Goal: Information Seeking & Learning: Learn about a topic

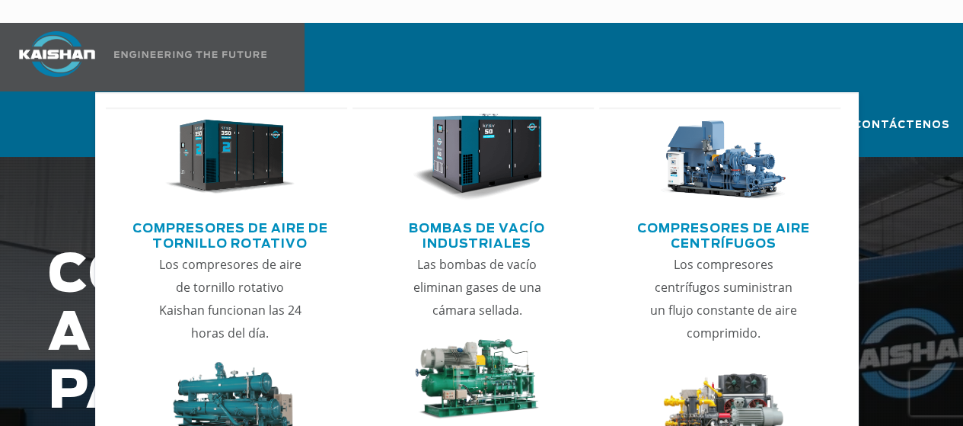
click at [221, 121] on img "Menú principal" at bounding box center [230, 157] width 130 height 88
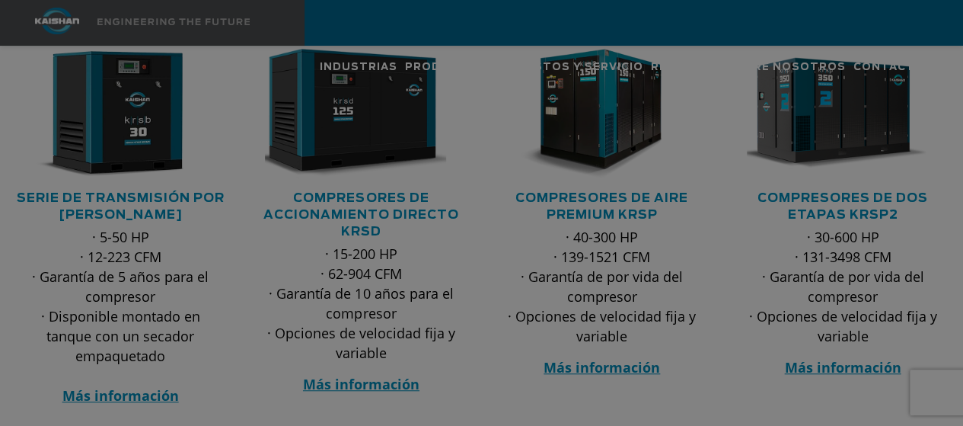
scroll to position [396, 0]
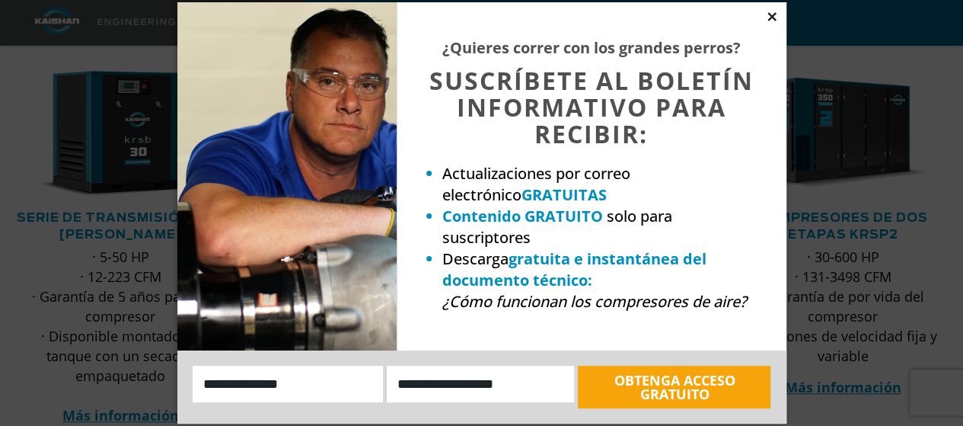
click at [773, 18] on icon at bounding box center [771, 16] width 8 height 8
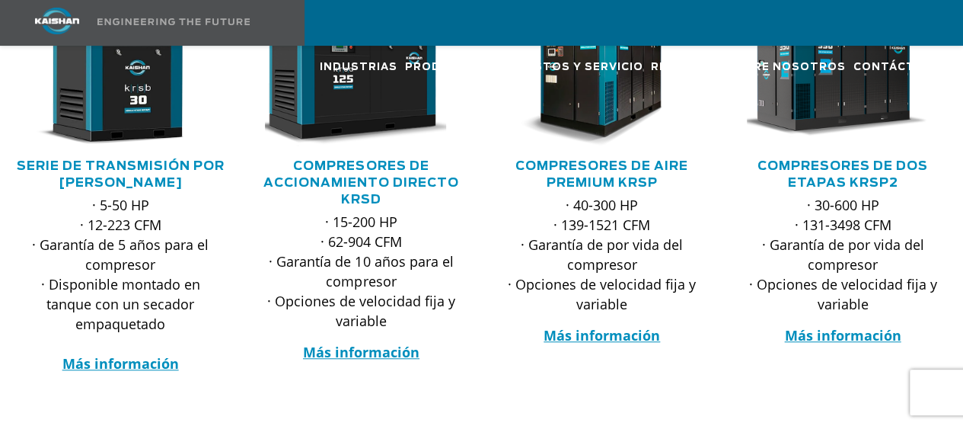
scroll to position [443, 0]
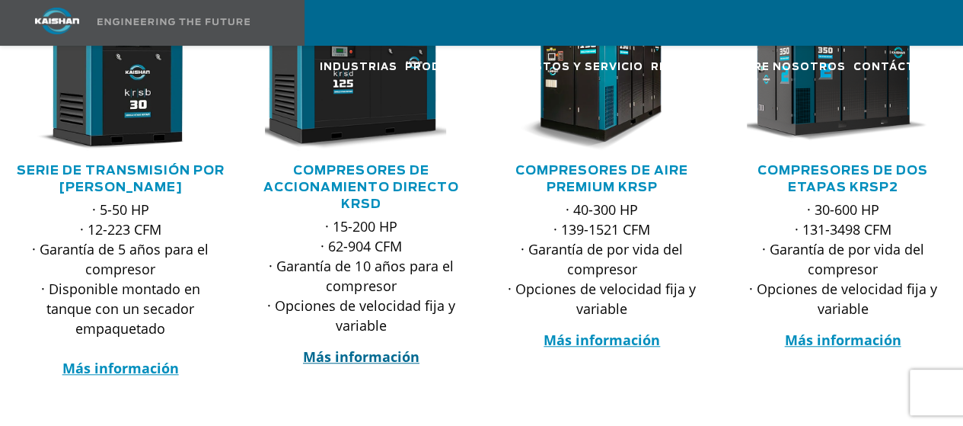
click at [390, 347] on font "Más información" at bounding box center [361, 356] width 116 height 18
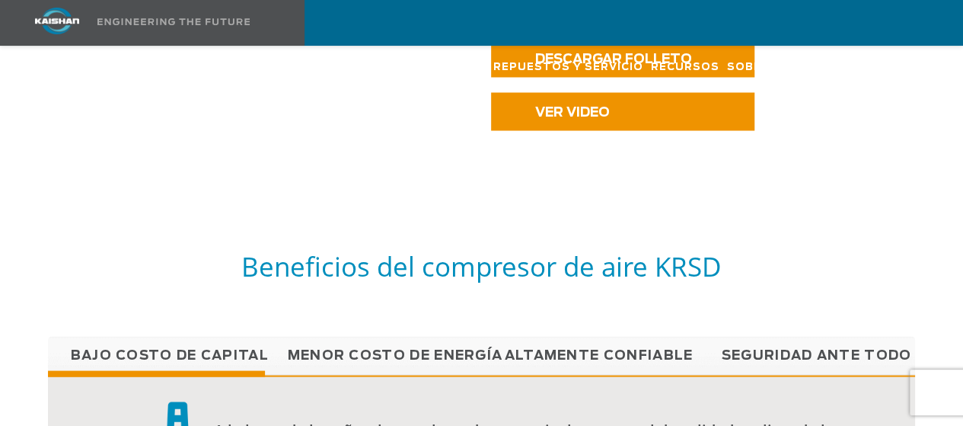
scroll to position [1290, 0]
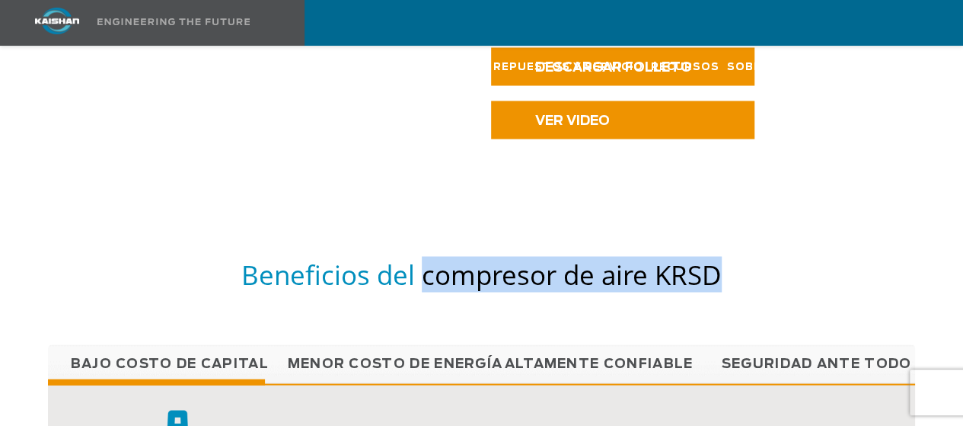
drag, startPoint x: 423, startPoint y: 250, endPoint x: 728, endPoint y: 264, distance: 304.8
click at [728, 264] on h5 "Beneficios del compresor de aire KRSD" at bounding box center [482, 274] width 868 height 34
copy font "compresor de aire KRSD"
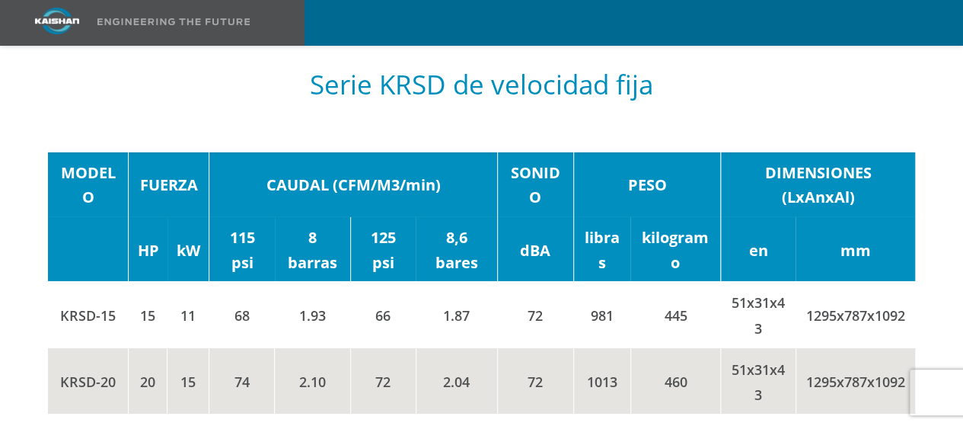
scroll to position [2543, 0]
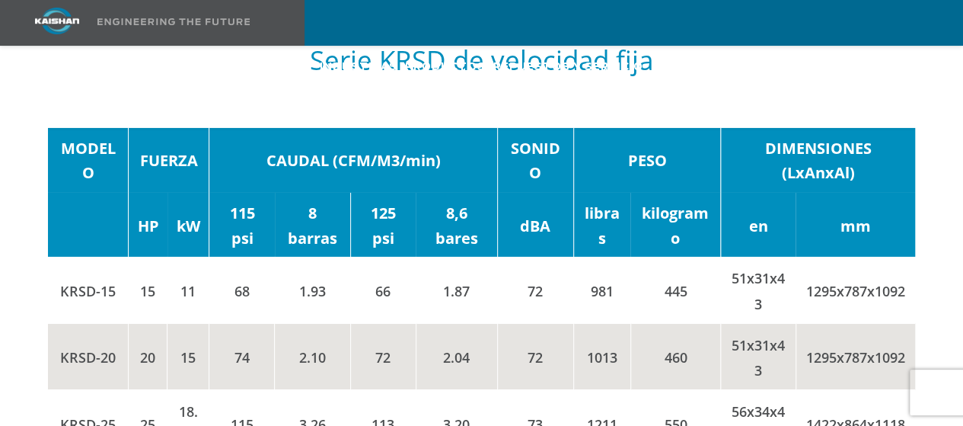
click at [904, 279] on td "1295x787x1092" at bounding box center [856, 290] width 120 height 66
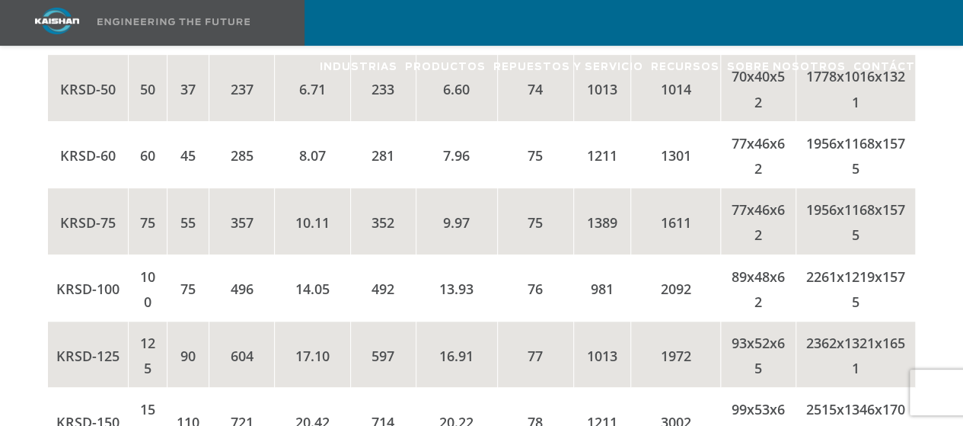
scroll to position [3149, 0]
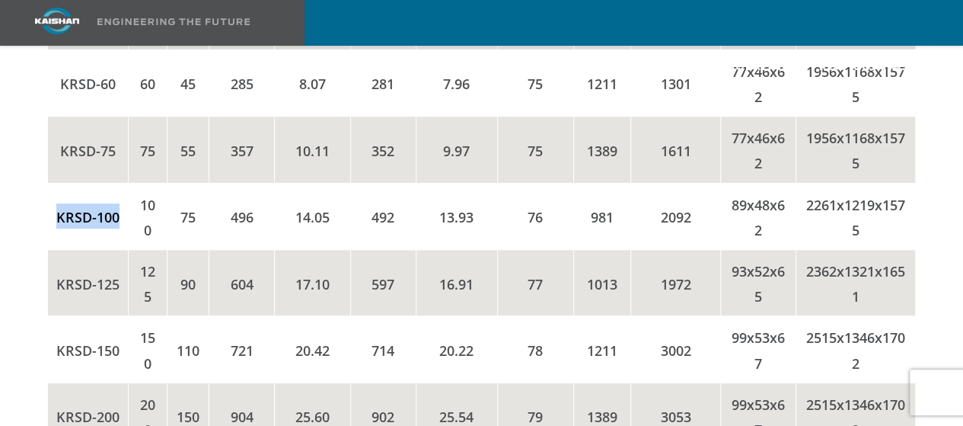
drag, startPoint x: 119, startPoint y: 191, endPoint x: 56, endPoint y: 193, distance: 62.4
click at [56, 193] on td "KRSD-100" at bounding box center [88, 216] width 81 height 66
copy font "KRSD-100"
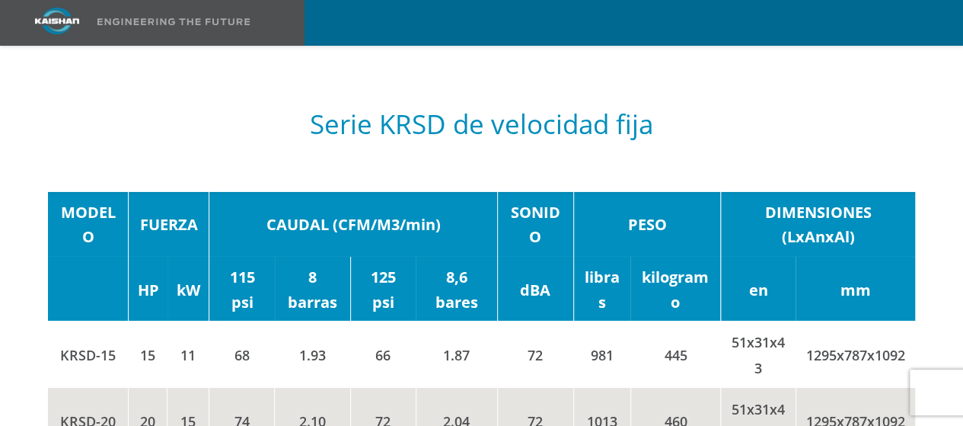
scroll to position [2428, 0]
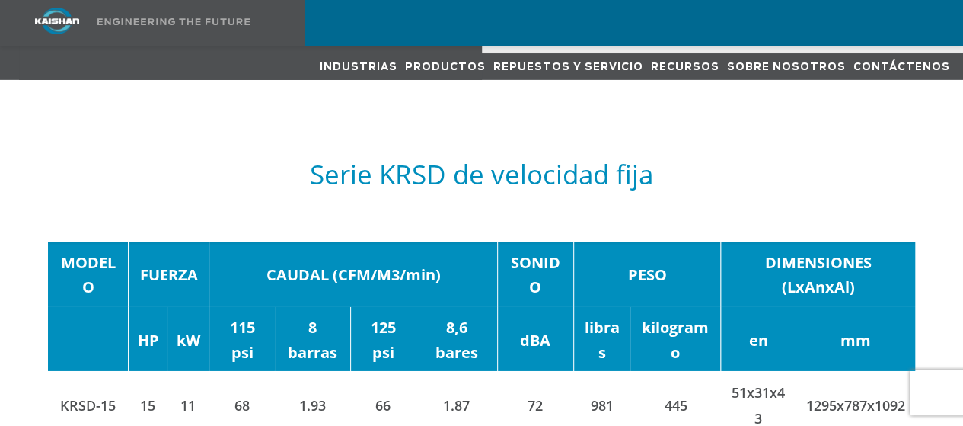
drag, startPoint x: 269, startPoint y: 248, endPoint x: 444, endPoint y: 250, distance: 175.1
click at [444, 250] on td "CAUDAL (CFM/M3/min)" at bounding box center [353, 274] width 288 height 65
copy font "CAUDAL (CFM/M3/min)"
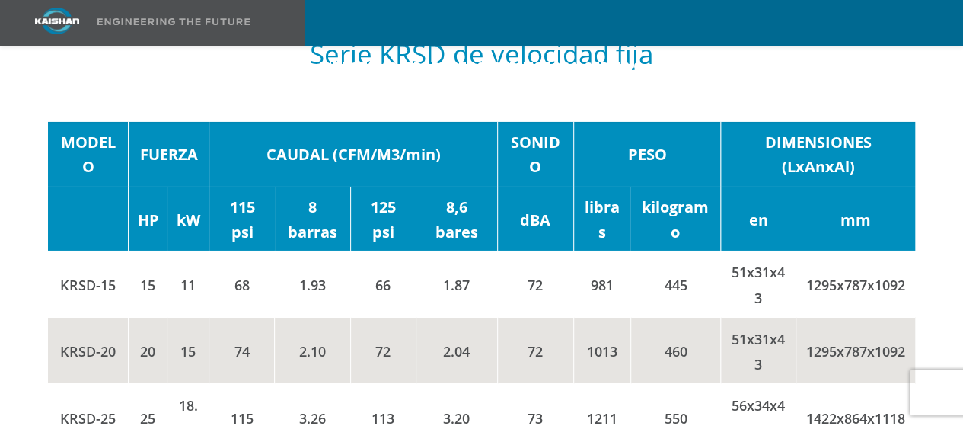
scroll to position [2540, 0]
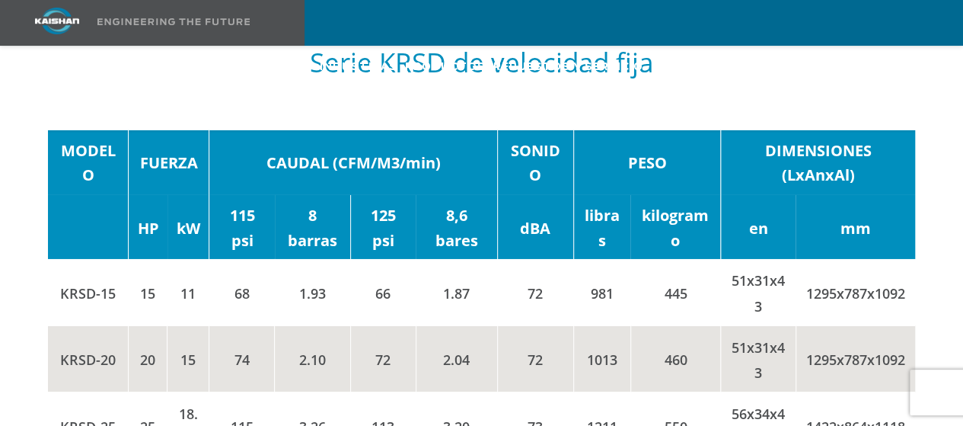
click at [234, 205] on font "115 psi" at bounding box center [242, 227] width 25 height 45
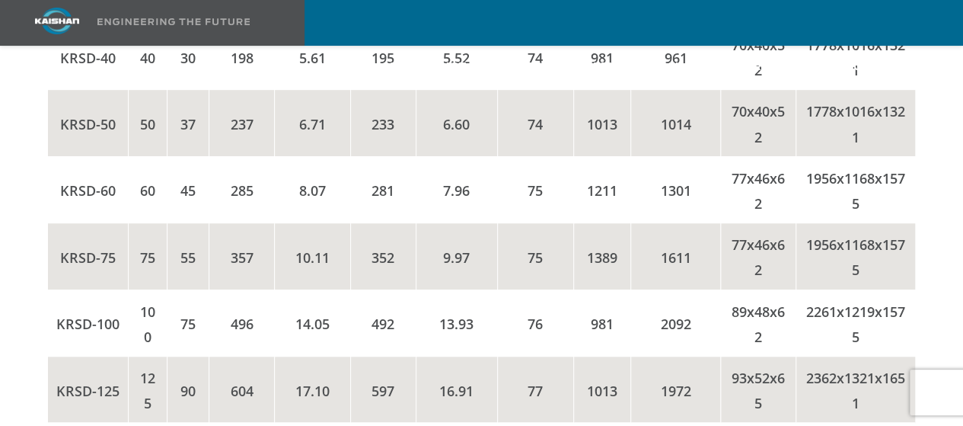
scroll to position [3066, 0]
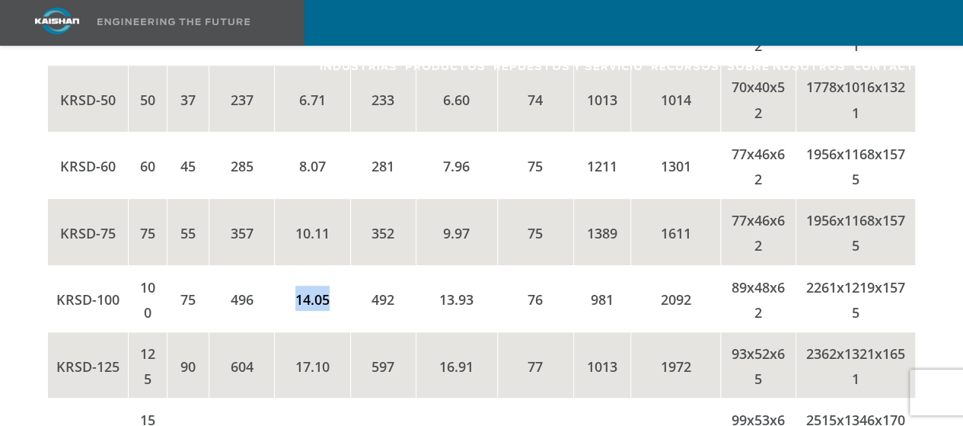
drag, startPoint x: 297, startPoint y: 273, endPoint x: 338, endPoint y: 275, distance: 41.2
click at [338, 275] on td "14.05" at bounding box center [312, 298] width 75 height 66
copy font "14.05"
click at [423, 398] on td "20.22" at bounding box center [456, 431] width 81 height 66
drag, startPoint x: 374, startPoint y: 275, endPoint x: 396, endPoint y: 276, distance: 22.1
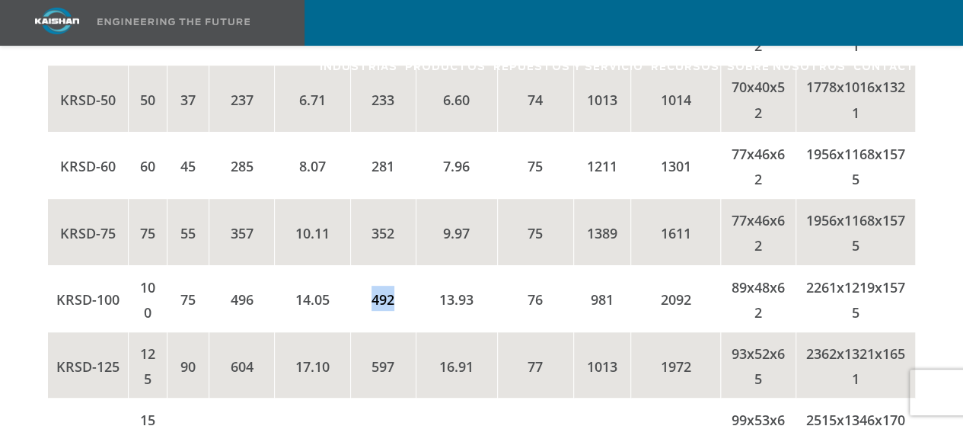
click at [396, 276] on td "492" at bounding box center [382, 298] width 65 height 66
copy font "492"
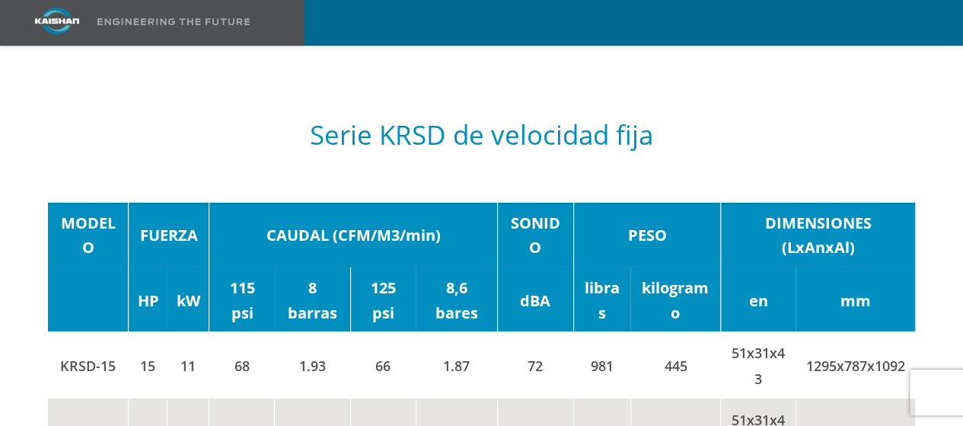
scroll to position [2484, 0]
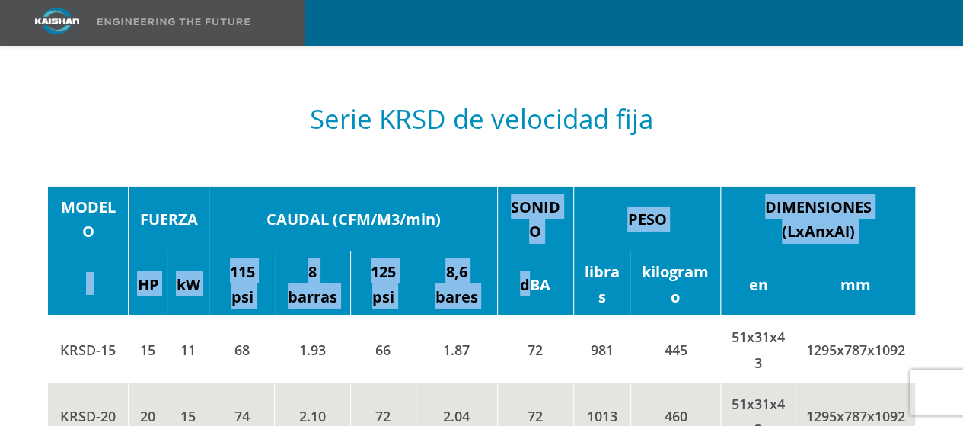
drag, startPoint x: 512, startPoint y: 177, endPoint x: 528, endPoint y: 254, distance: 77.9
click at [528, 273] on font "dBA" at bounding box center [535, 283] width 30 height 21
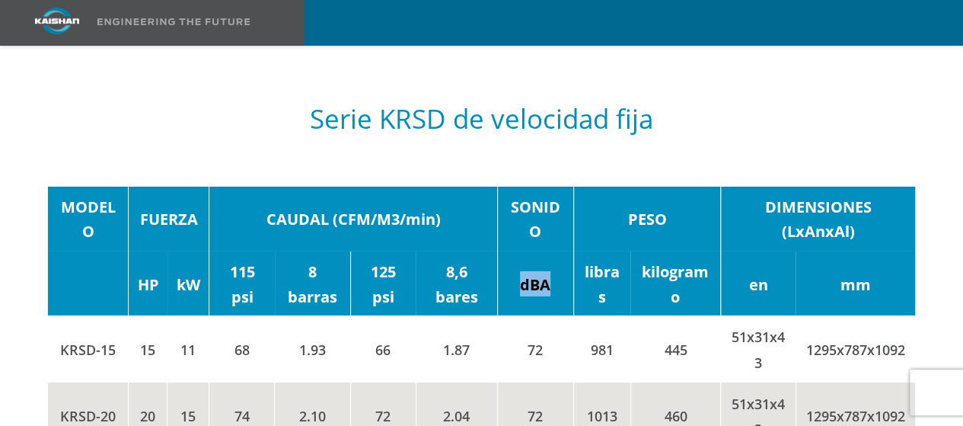
click at [528, 273] on font "dBA" at bounding box center [535, 283] width 30 height 21
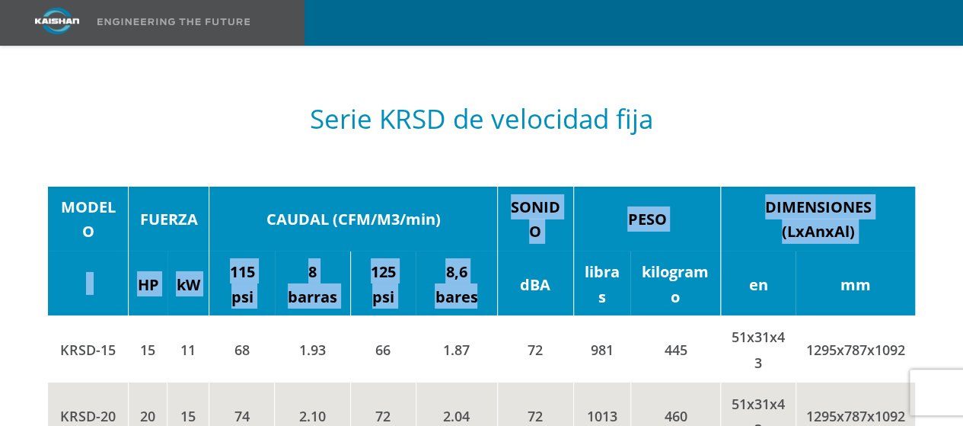
drag, startPoint x: 512, startPoint y: 179, endPoint x: 523, endPoint y: 247, distance: 68.7
click at [523, 251] on td "dBA" at bounding box center [535, 283] width 76 height 65
drag, startPoint x: 523, startPoint y: 247, endPoint x: 512, endPoint y: 173, distance: 74.7
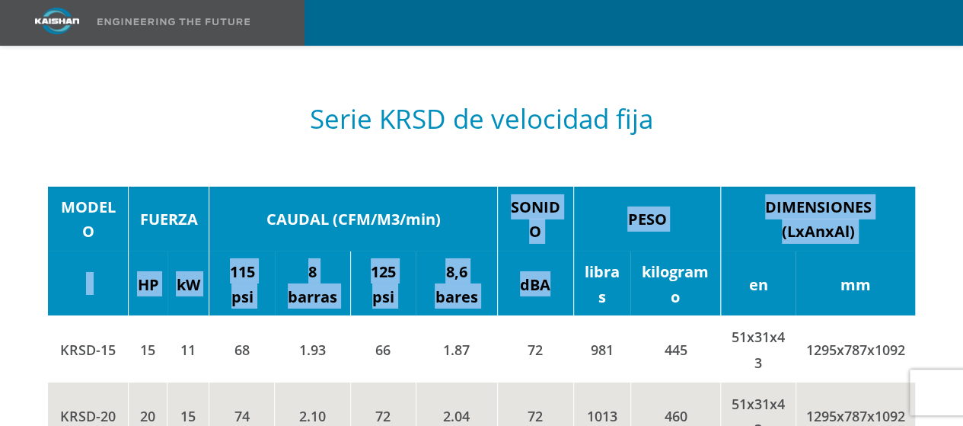
click at [512, 196] on font "SONIDO" at bounding box center [535, 218] width 49 height 45
drag, startPoint x: 509, startPoint y: 175, endPoint x: 536, endPoint y: 254, distance: 82.8
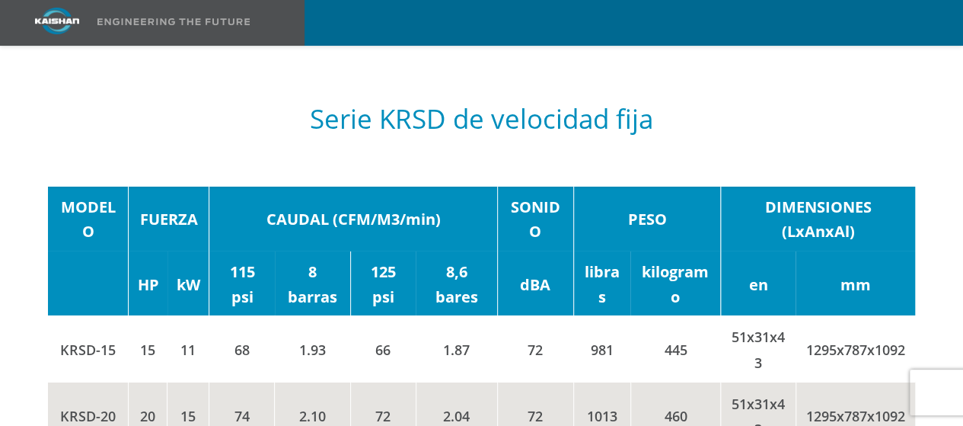
click at [561, 315] on td "72" at bounding box center [535, 348] width 76 height 66
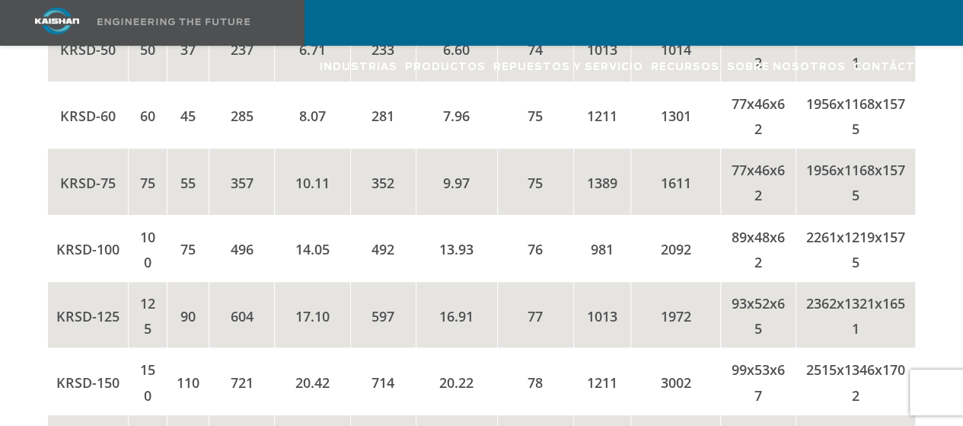
scroll to position [3124, 0]
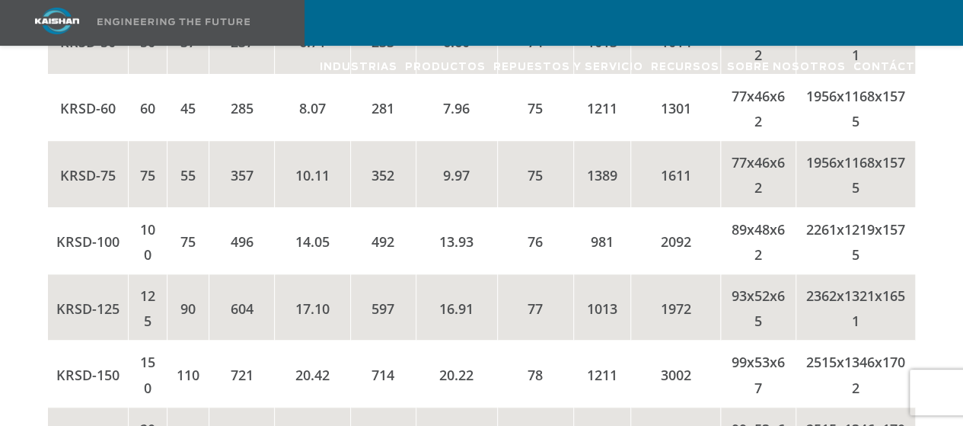
click at [75, 241] on td "KRSD-100" at bounding box center [88, 240] width 81 height 66
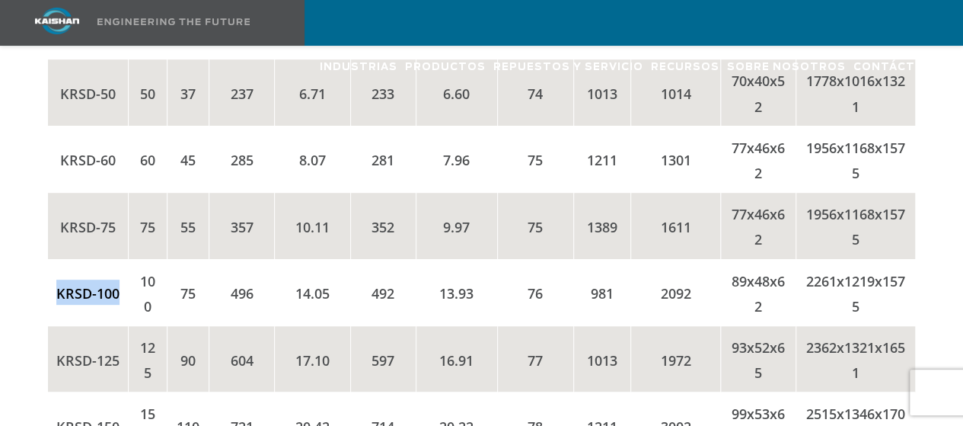
scroll to position [3056, 0]
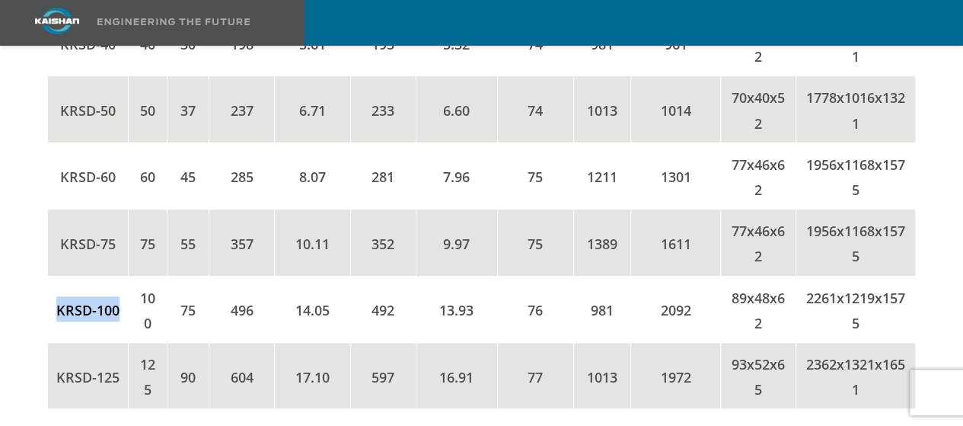
copy font "KRSD-100"
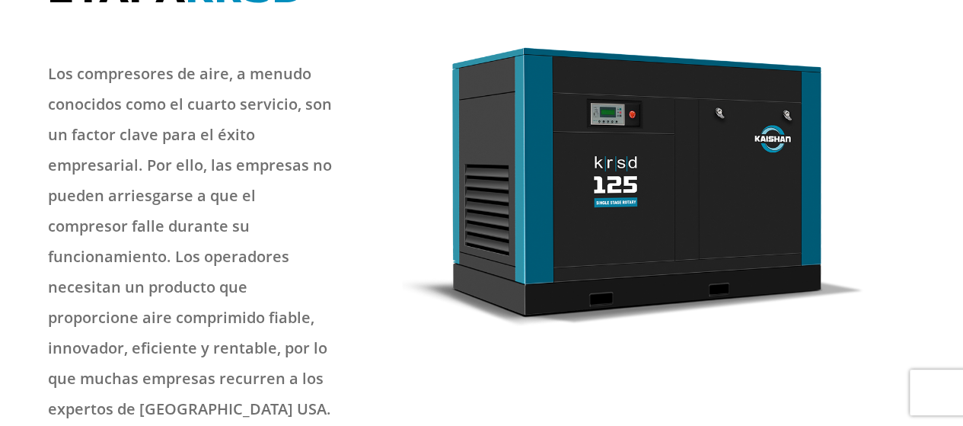
scroll to position [0, 0]
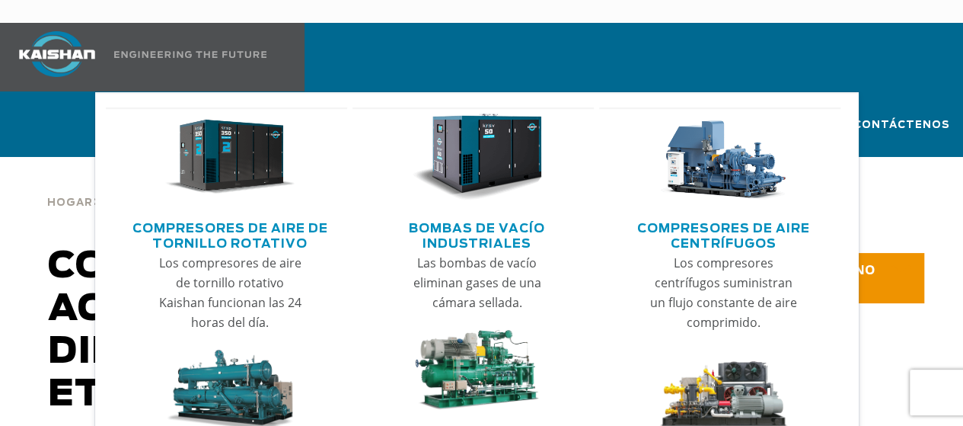
click at [257, 147] on img "Menú principal" at bounding box center [230, 157] width 130 height 88
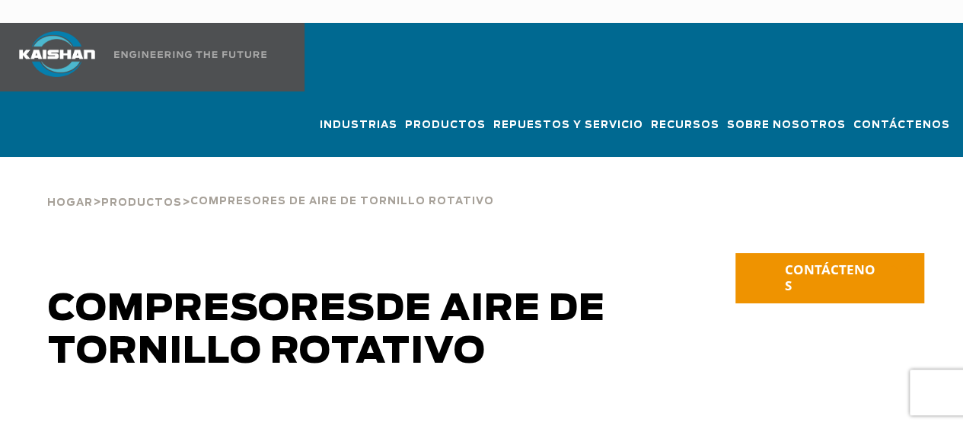
drag, startPoint x: 0, startPoint y: 0, endPoint x: 974, endPoint y: 26, distance: 974.0
click at [962, 26] on html "Industrias Aeroespacial Agricultura Parques de atracciones Acuicultura Automoto…" at bounding box center [481, 213] width 963 height 426
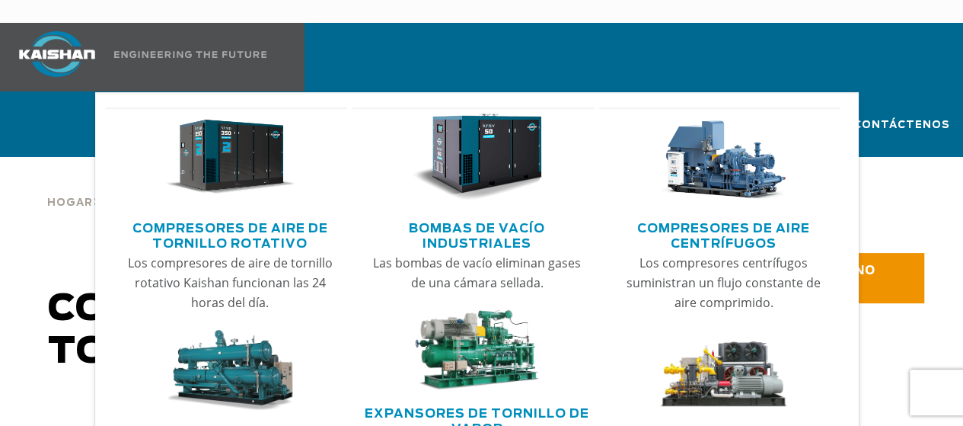
click at [218, 155] on img "Menú principal" at bounding box center [230, 157] width 130 height 88
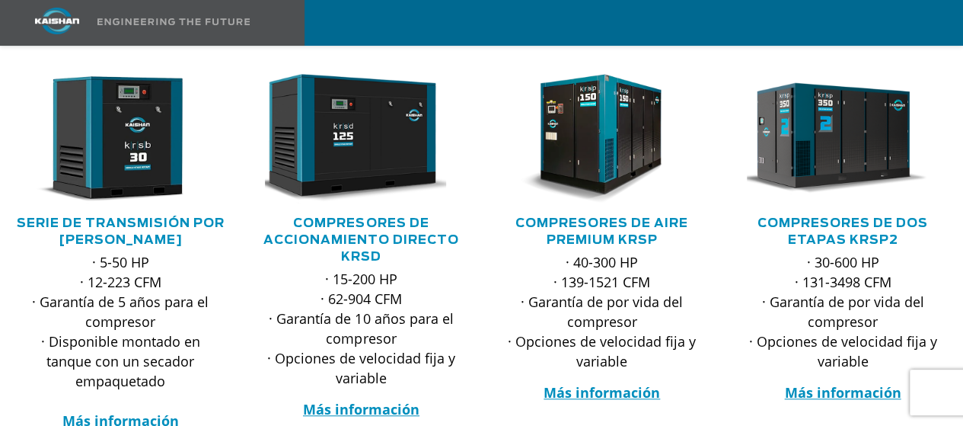
scroll to position [396, 0]
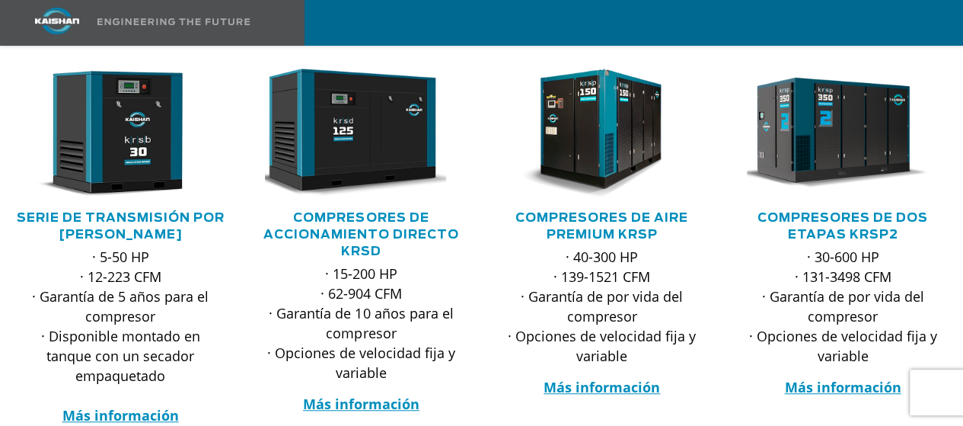
drag, startPoint x: 969, startPoint y: 42, endPoint x: 974, endPoint y: 85, distance: 42.9
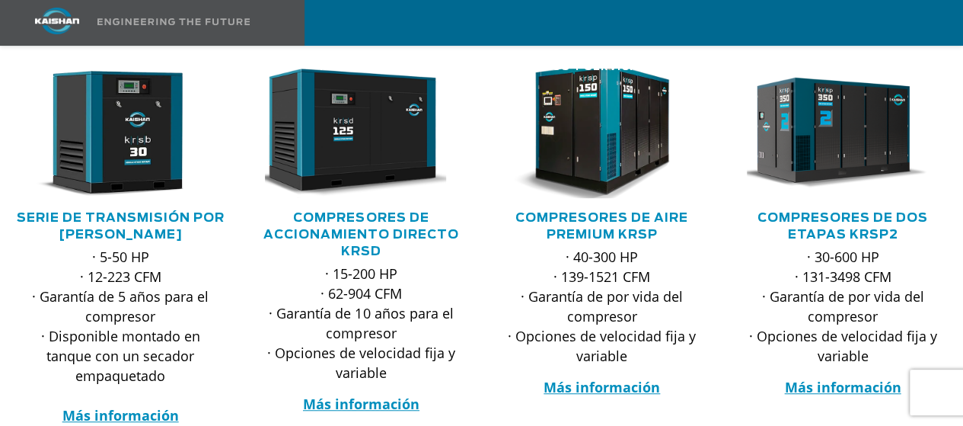
click at [618, 147] on img at bounding box center [591, 133] width 212 height 142
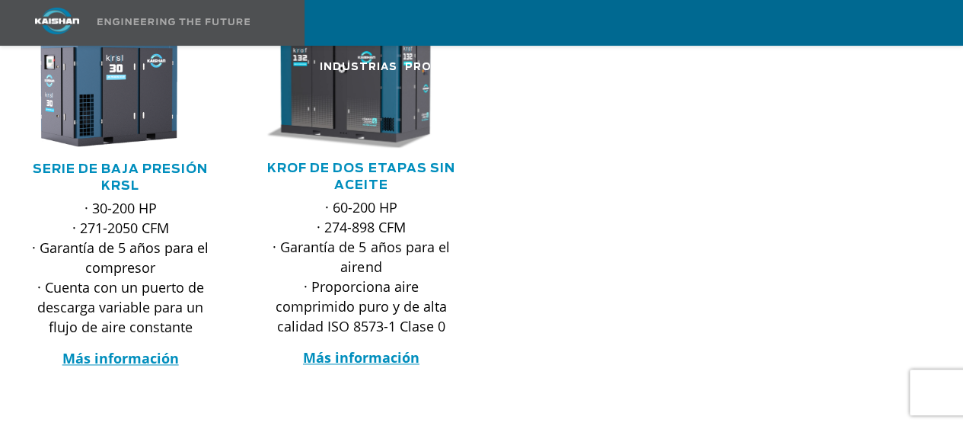
scroll to position [883, 0]
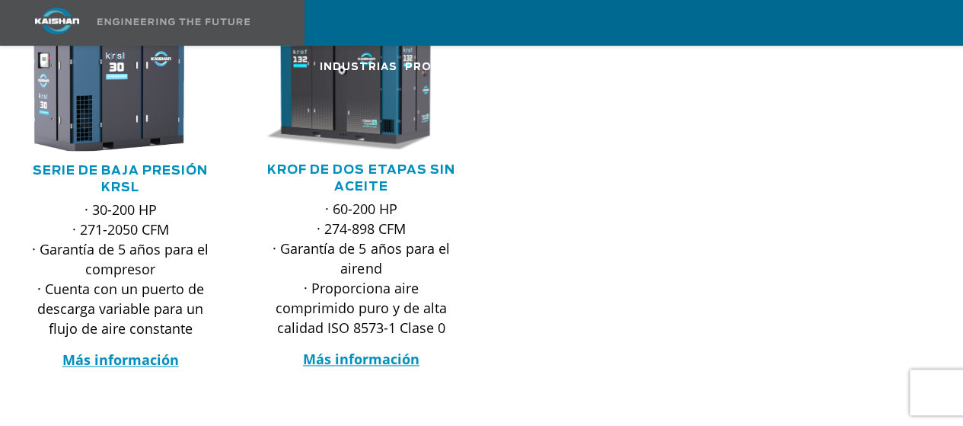
click at [126, 98] on img at bounding box center [109, 95] width 212 height 121
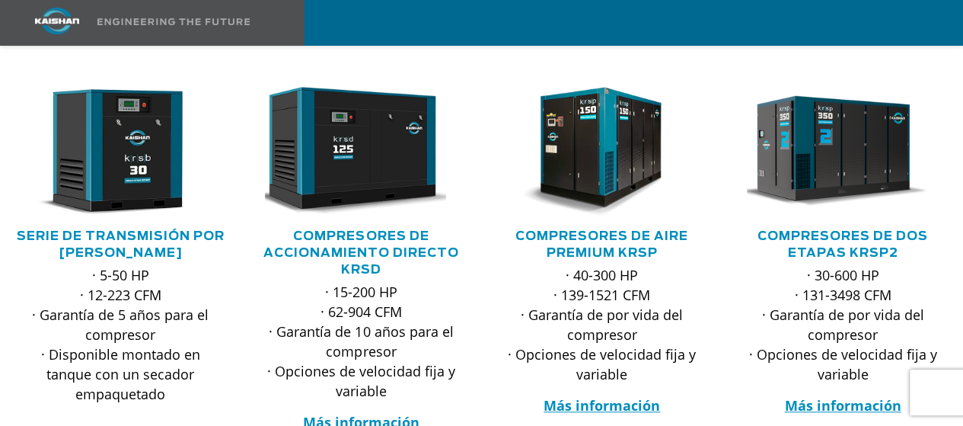
scroll to position [416, 0]
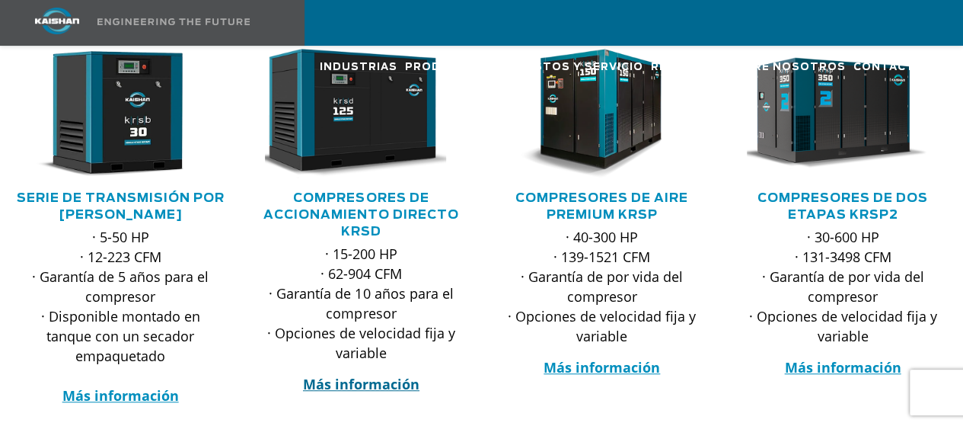
click at [378, 375] on font "Más información" at bounding box center [361, 384] width 116 height 18
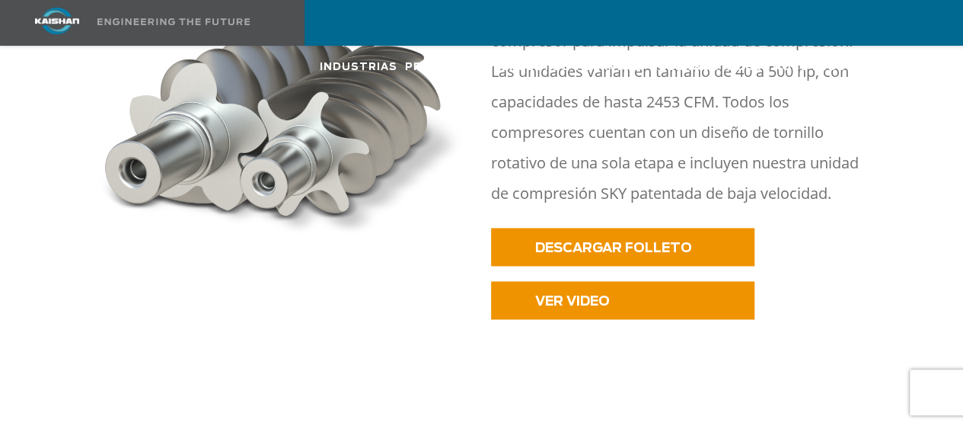
scroll to position [877, 0]
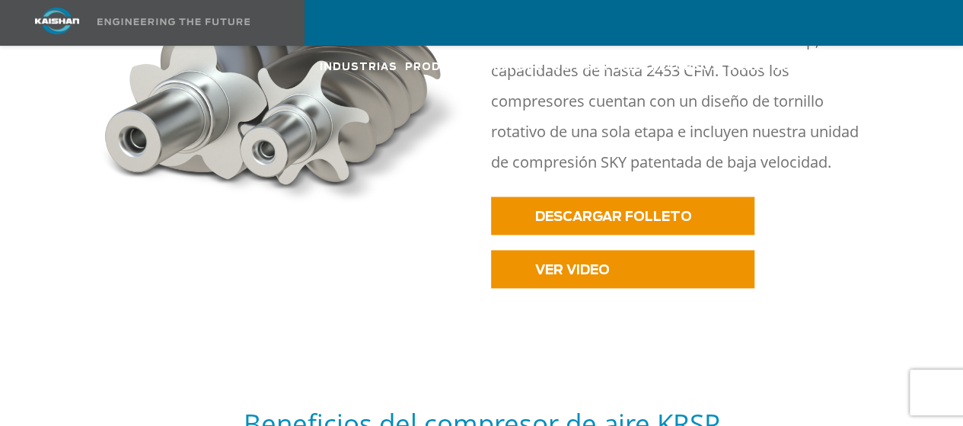
drag, startPoint x: 967, startPoint y: 30, endPoint x: 974, endPoint y: 88, distance: 59.0
click at [616, 199] on link "DESCARGAR FOLLETO" at bounding box center [622, 215] width 263 height 38
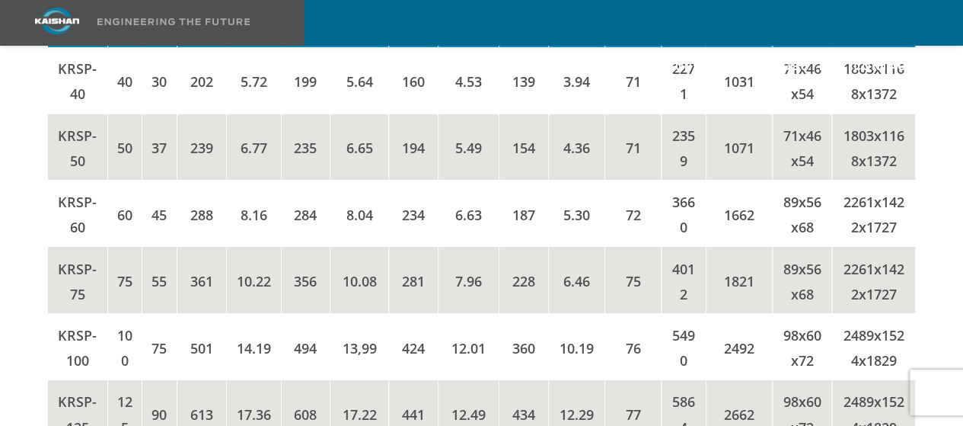
scroll to position [2742, 0]
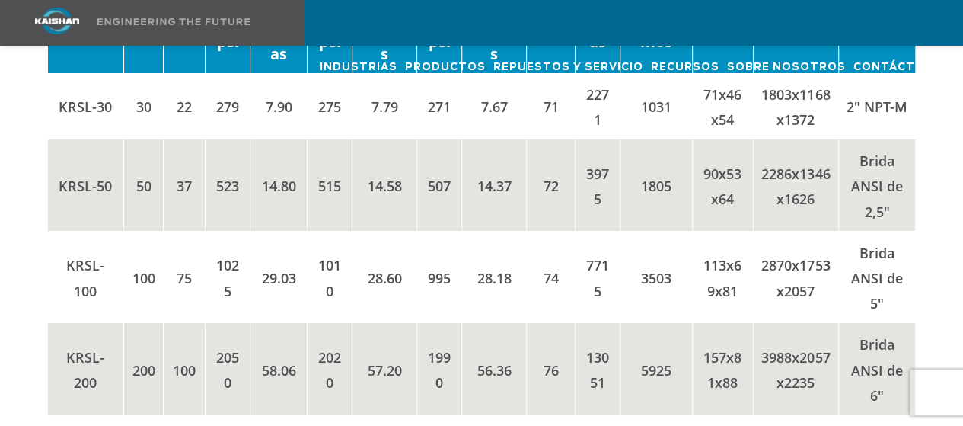
scroll to position [2881, 0]
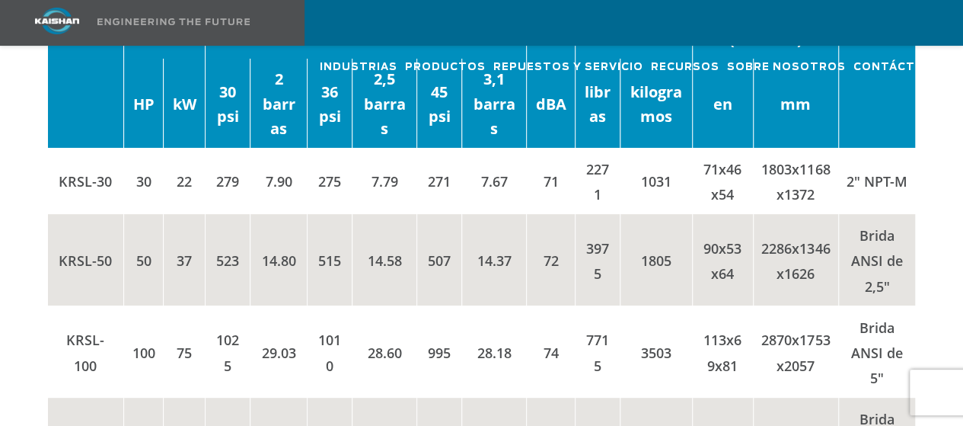
scroll to position [2806, 0]
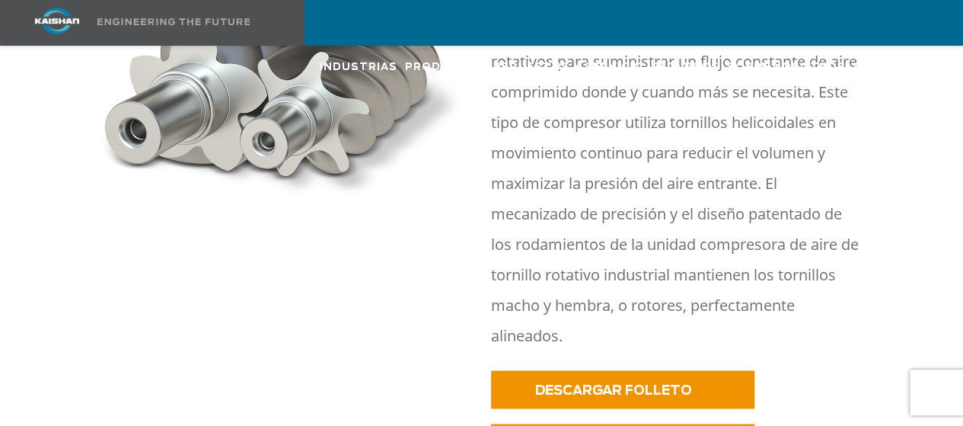
scroll to position [975, 0]
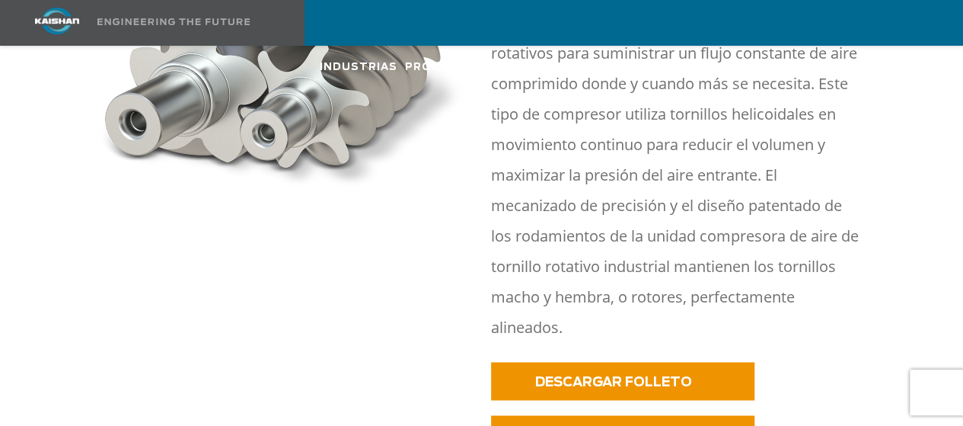
drag, startPoint x: 971, startPoint y: 30, endPoint x: 961, endPoint y: 91, distance: 62.5
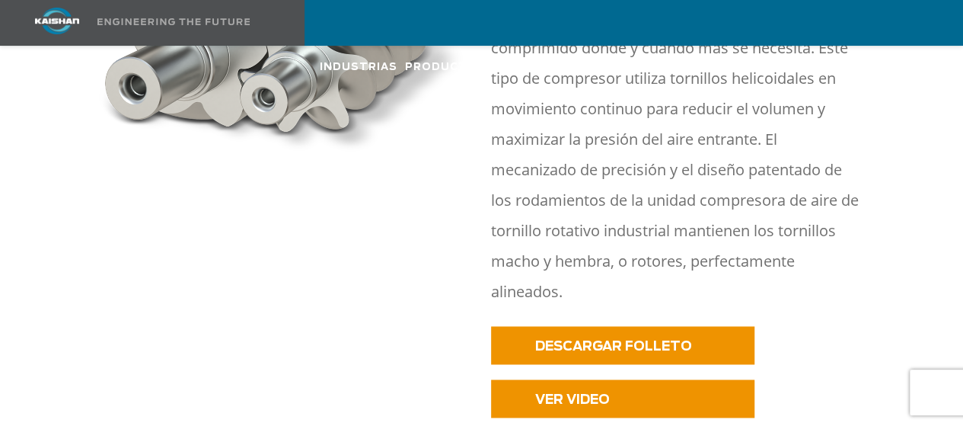
scroll to position [1027, 0]
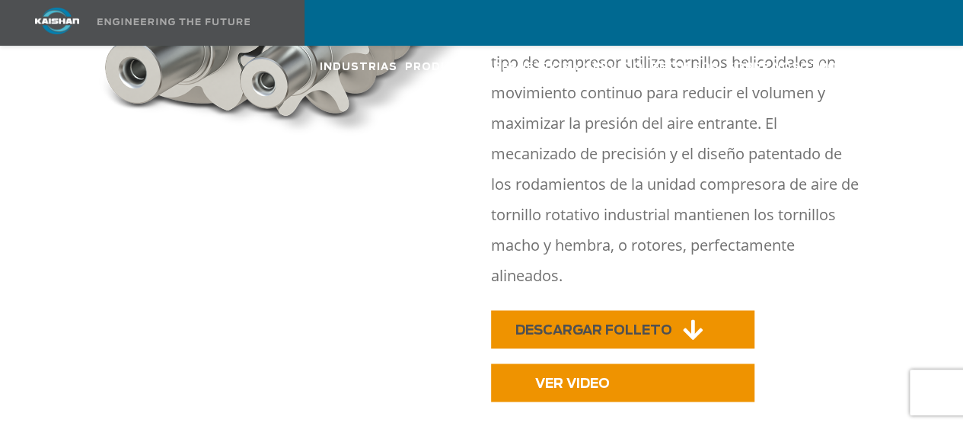
click at [636, 310] on link "DESCARGAR FOLLETO" at bounding box center [622, 329] width 263 height 38
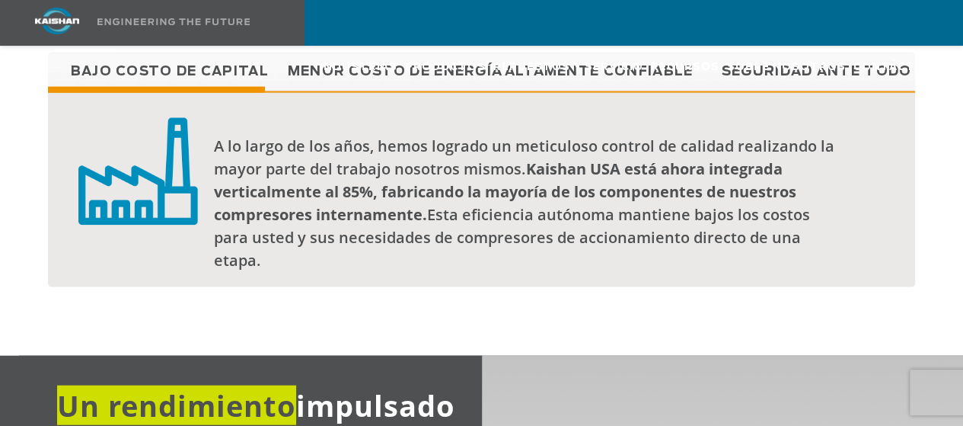
scroll to position [1553, 0]
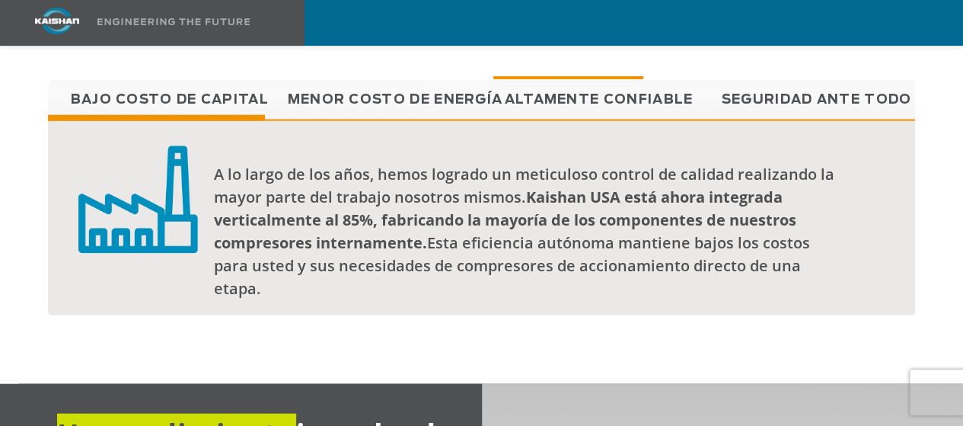
click at [533, 81] on link "Repuestos y servicio" at bounding box center [568, 68] width 150 height 44
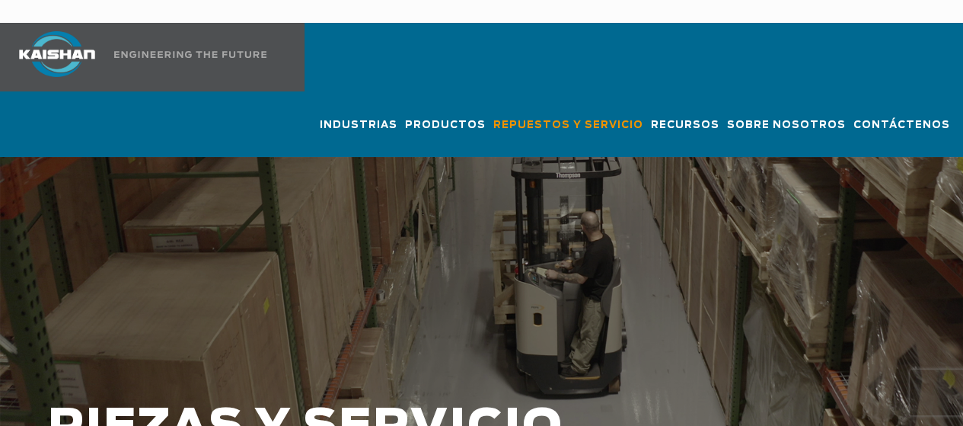
click at [961, 2] on html "Industrias Aeroespacial Agricultura Parques de atracciones Acuicultura Automoto…" at bounding box center [481, 213] width 963 height 426
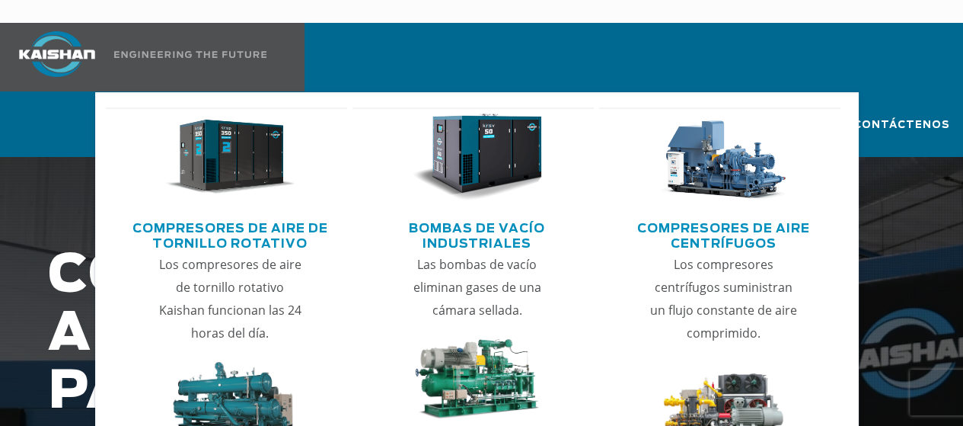
click at [251, 148] on img "Menú principal" at bounding box center [230, 157] width 130 height 88
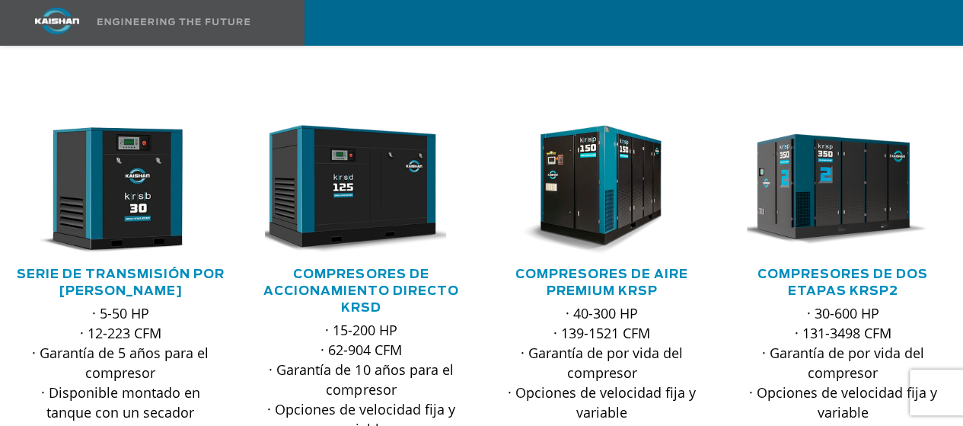
scroll to position [415, 0]
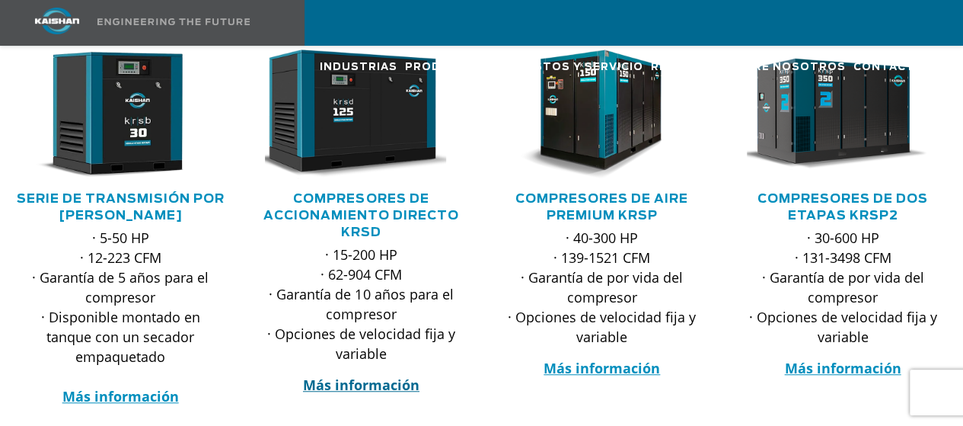
click at [384, 375] on font "Más información" at bounding box center [361, 384] width 116 height 18
click at [381, 375] on font "Más información" at bounding box center [361, 384] width 116 height 18
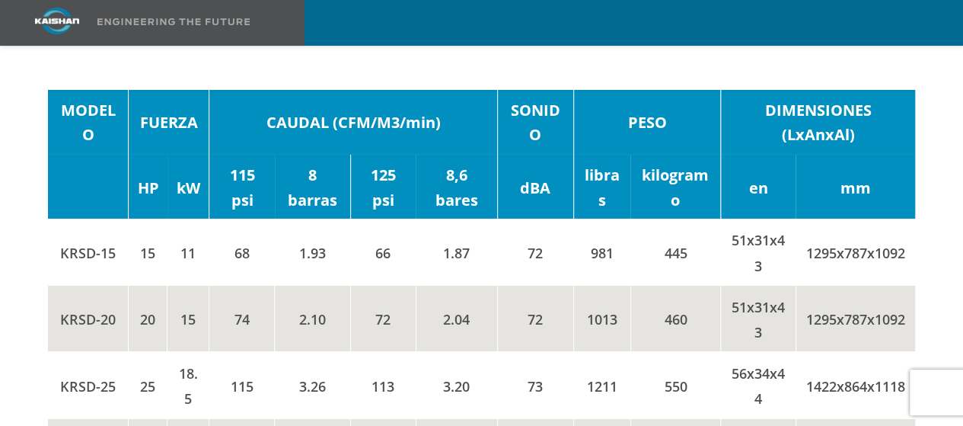
scroll to position [2572, 0]
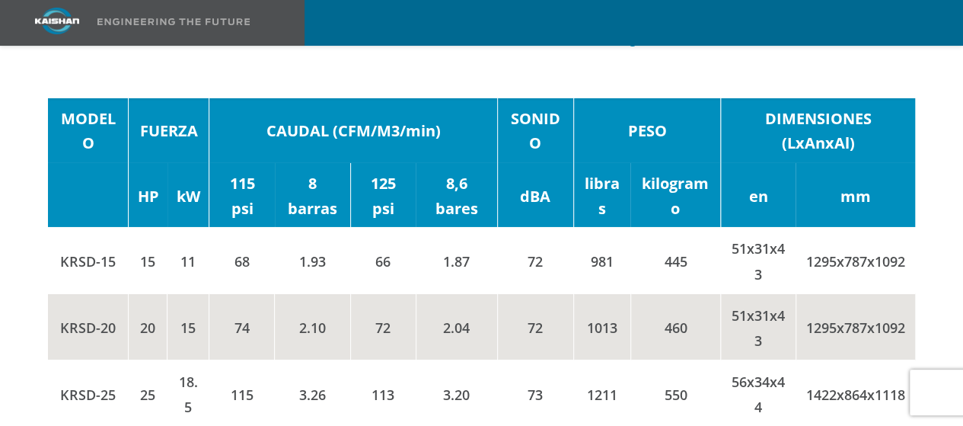
drag, startPoint x: 969, startPoint y: 25, endPoint x: 969, endPoint y: 189, distance: 163.7
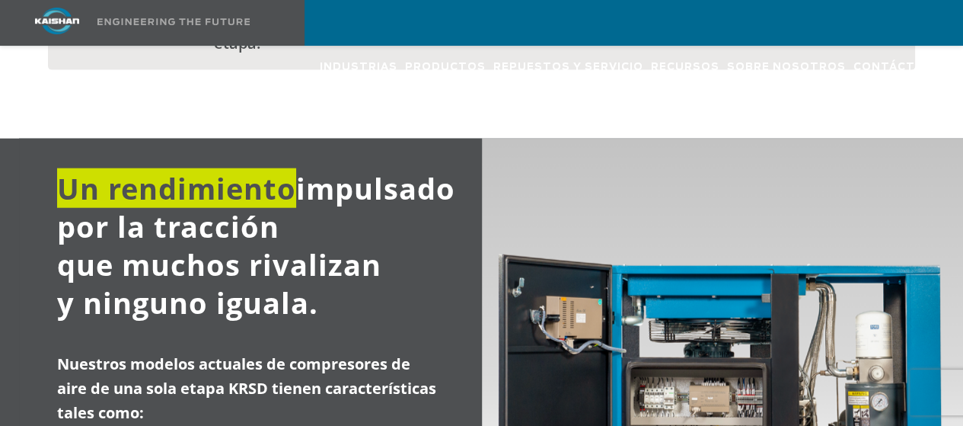
scroll to position [1791, 0]
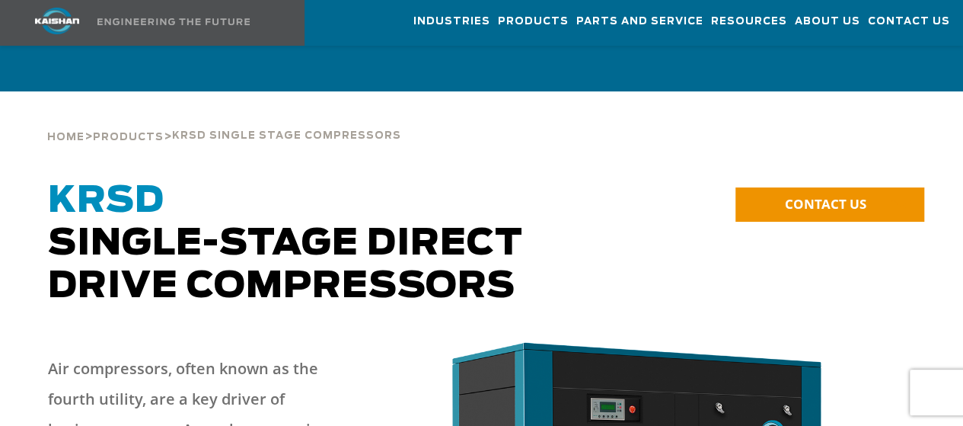
scroll to position [708, 0]
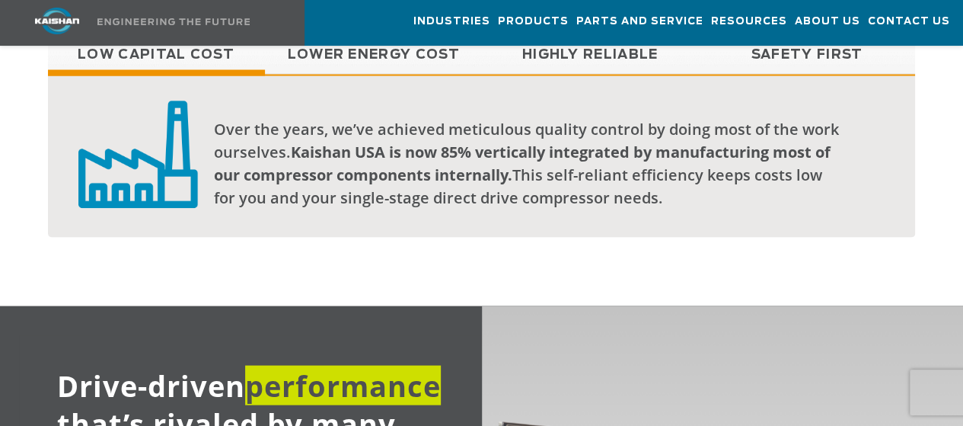
scroll to position [1338, 0]
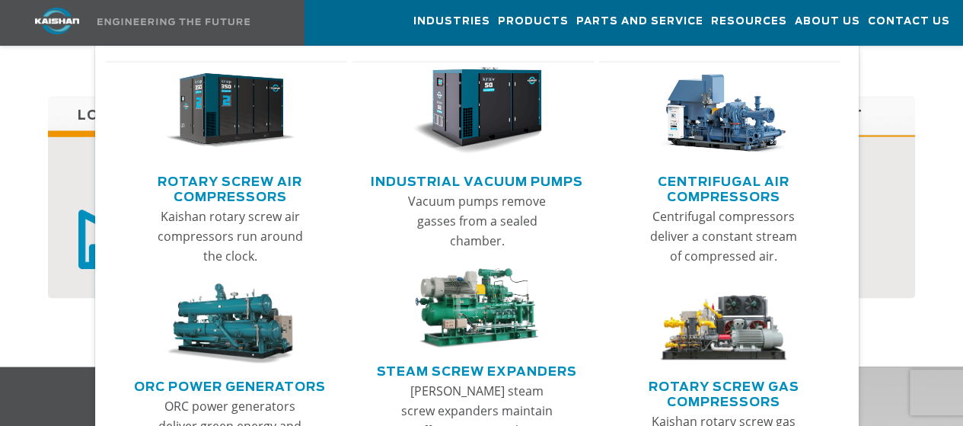
click at [276, 190] on link "Rotary Screw Air Compressors" at bounding box center [230, 187] width 234 height 38
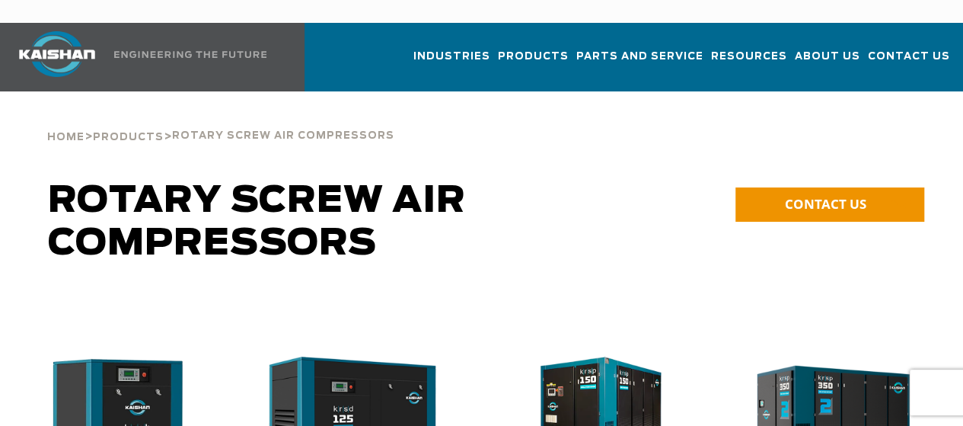
click at [633, 91] on div "Home > Products > Rotary Screw Air Compressors" at bounding box center [482, 120] width 886 height 58
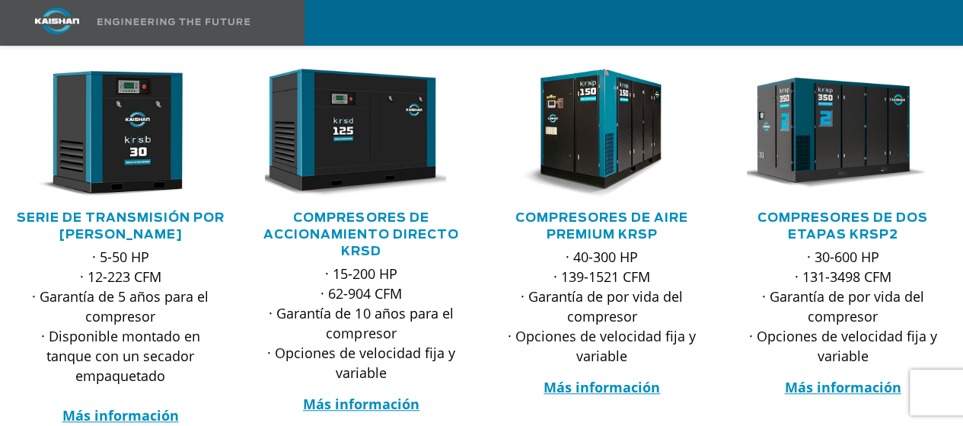
scroll to position [416, 0]
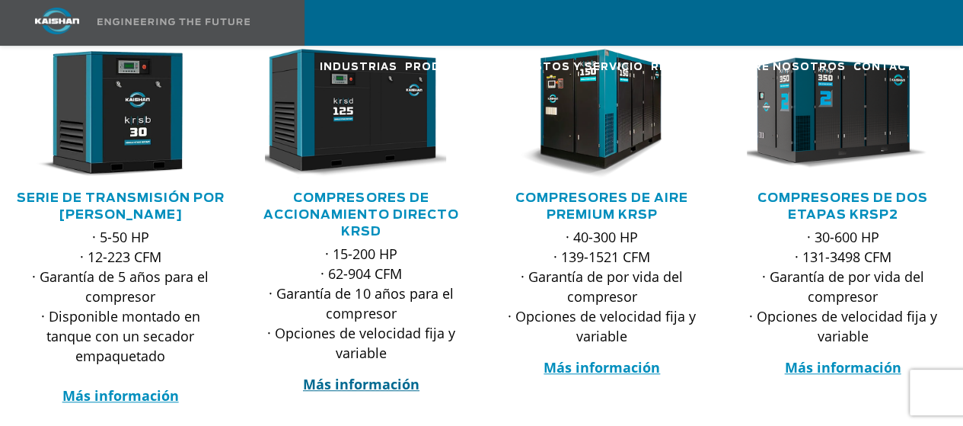
click at [387, 375] on font "Más información" at bounding box center [361, 384] width 116 height 18
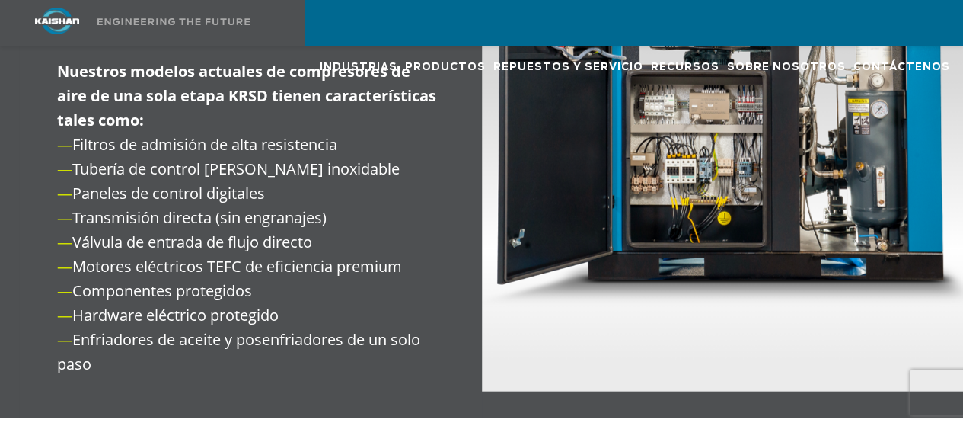
scroll to position [2020, 0]
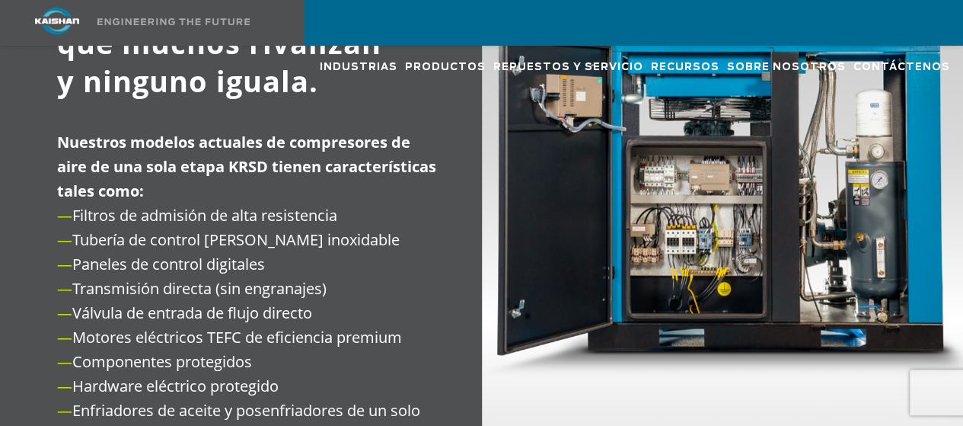
click at [959, 4] on div "Industrias Aeroespacial Agricultura Parques de atracciones Acuicultura Automoto…" at bounding box center [481, 23] width 963 height 46
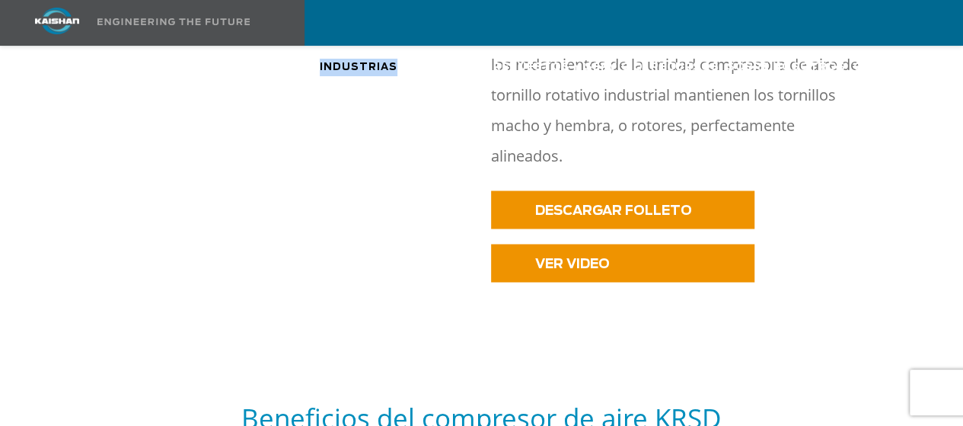
scroll to position [1127, 0]
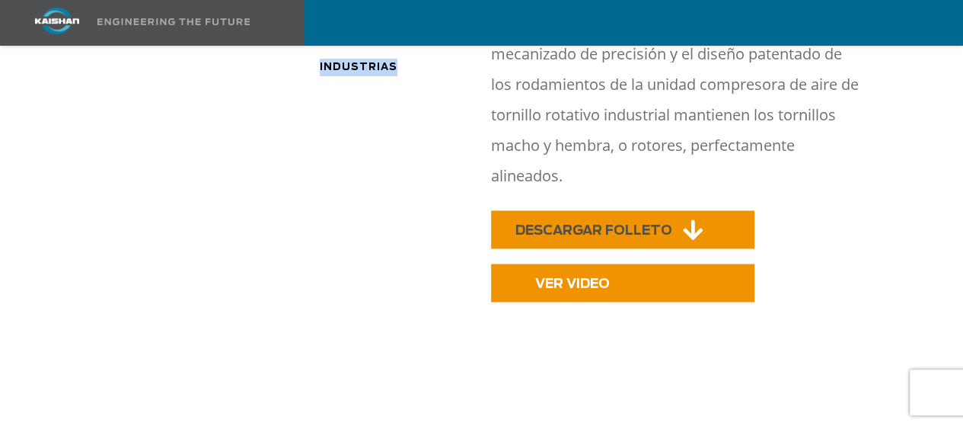
click at [618, 224] on font "DESCARGAR FOLLETO" at bounding box center [593, 230] width 157 height 13
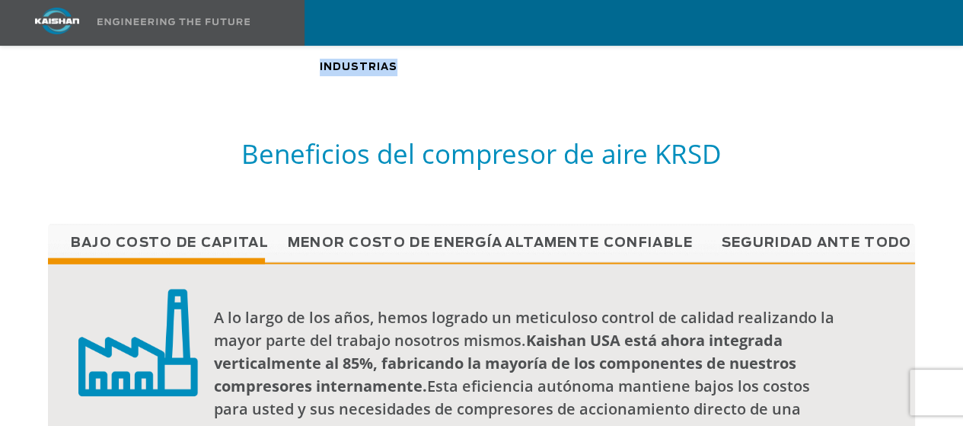
scroll to position [1421, 0]
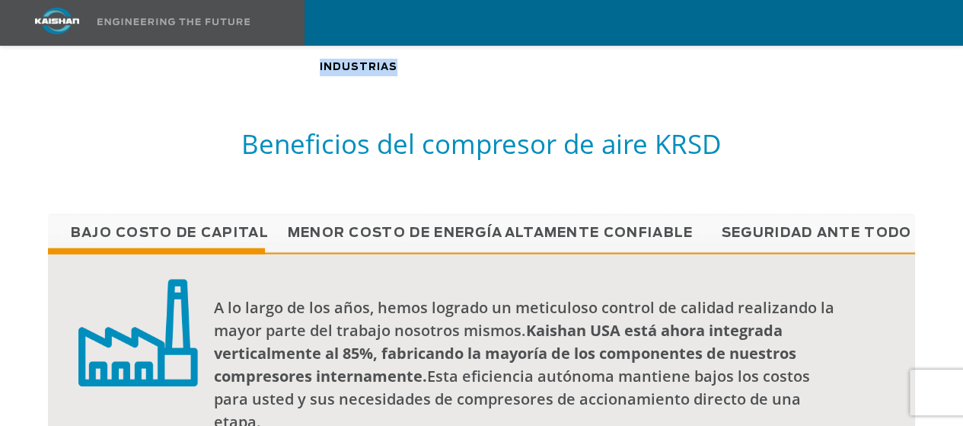
click at [11, 410] on div at bounding box center [481, 282] width 963 height 467
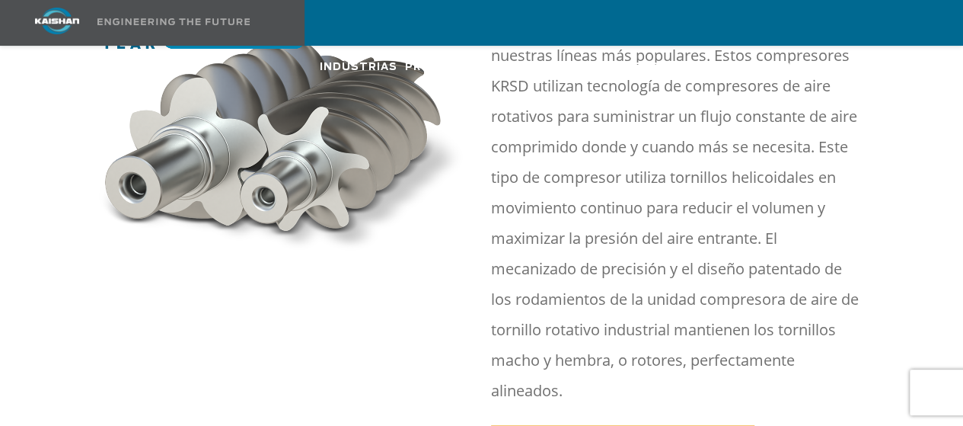
scroll to position [904, 0]
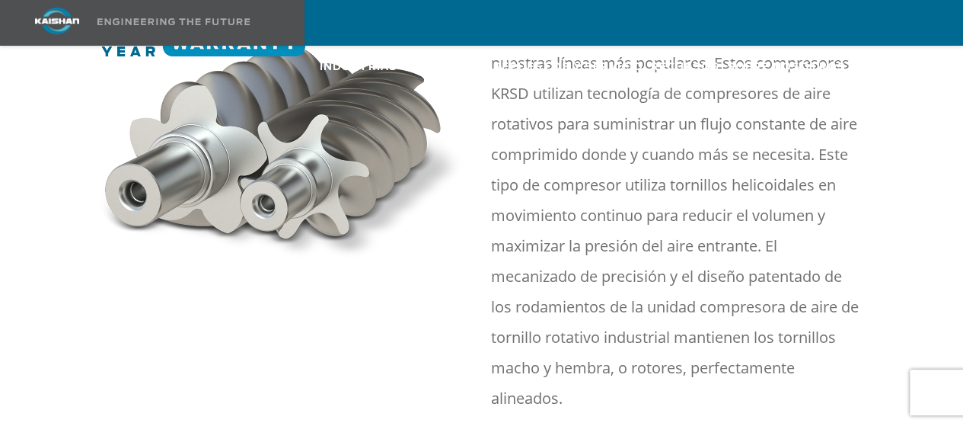
drag, startPoint x: 968, startPoint y: 80, endPoint x: 483, endPoint y: 305, distance: 535.4
click at [483, 305] on div "La línea de compresores Kaishan KRSD de accionamiento directo de una etapa es u…" at bounding box center [703, 209] width 443 height 445
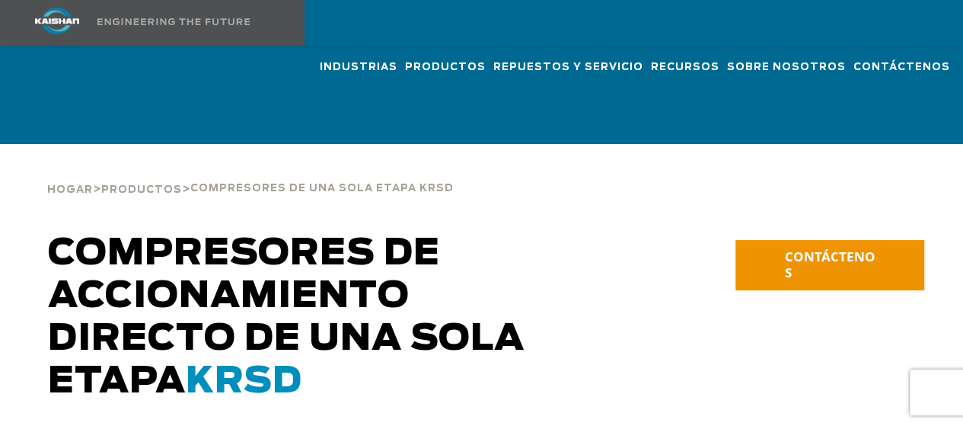
scroll to position [0, 0]
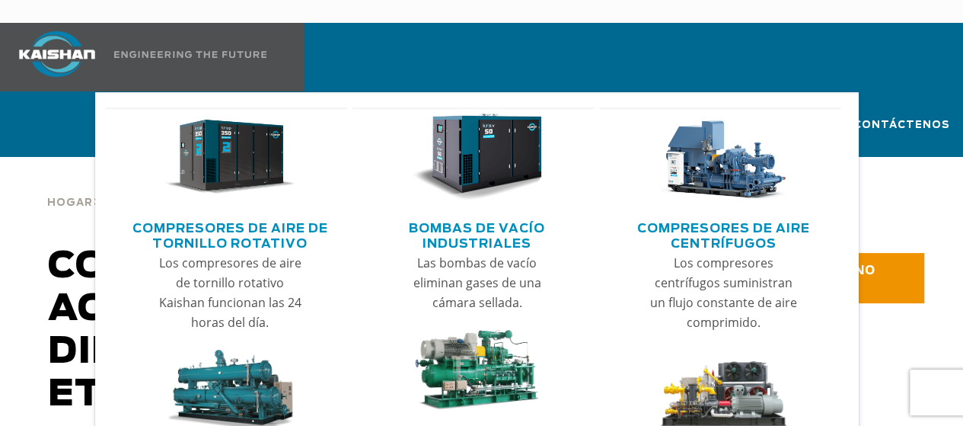
click at [256, 226] on font "Compresores de aire de tornillo rotativo" at bounding box center [230, 235] width 196 height 27
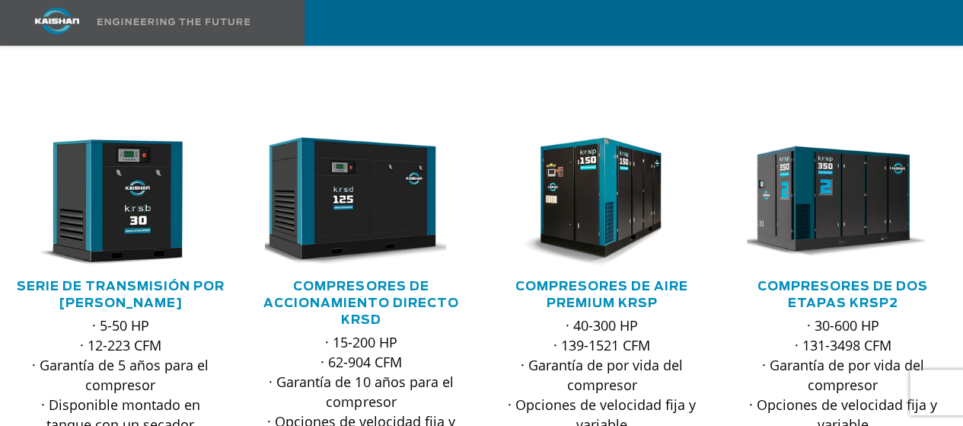
scroll to position [345, 0]
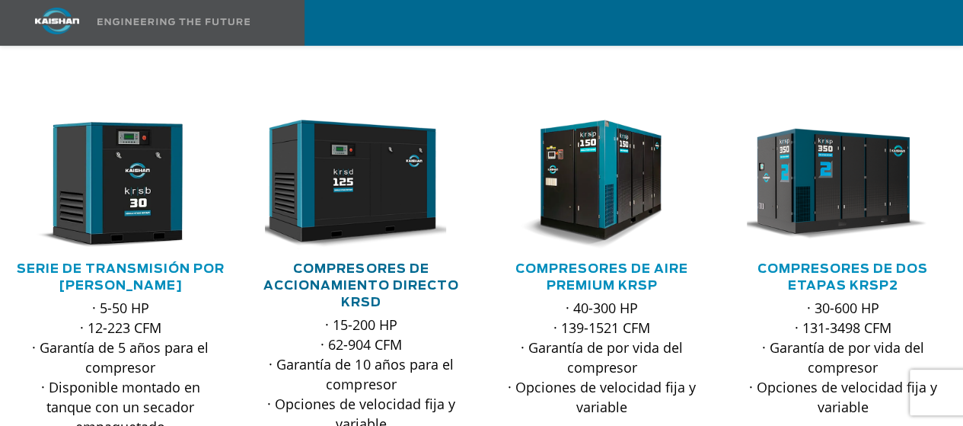
click at [405, 265] on font "Compresores de accionamiento directo KRSD" at bounding box center [361, 286] width 196 height 46
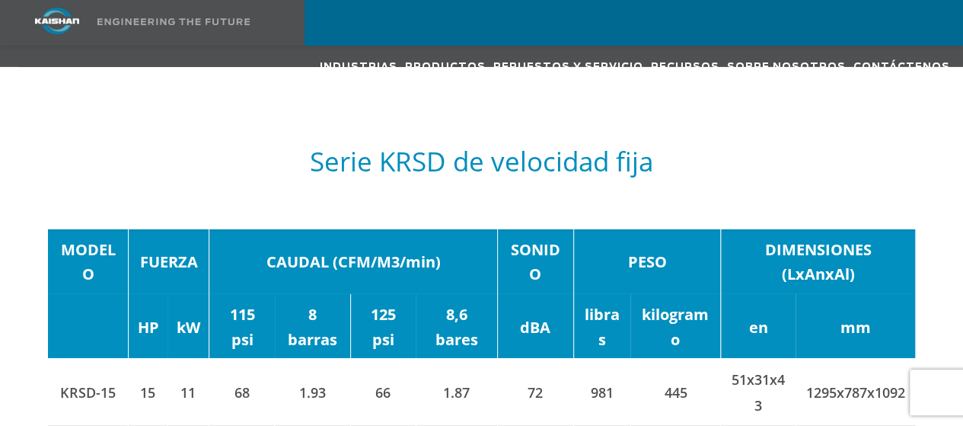
scroll to position [2406, 0]
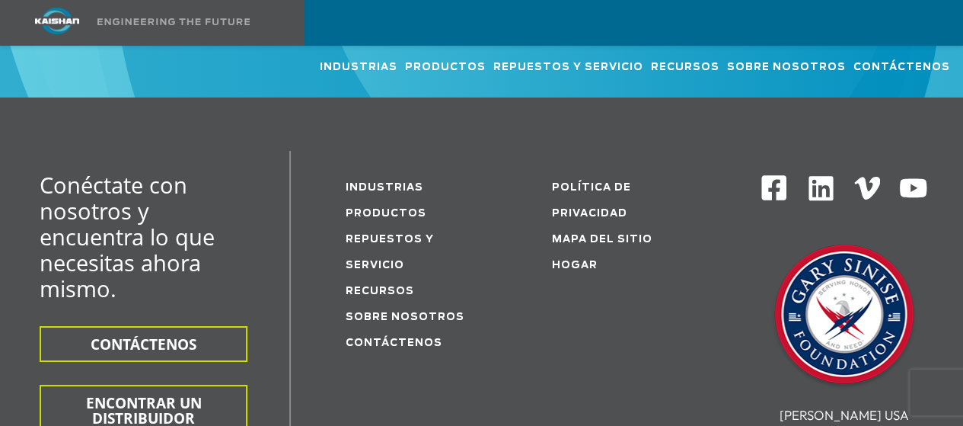
scroll to position [5642, 0]
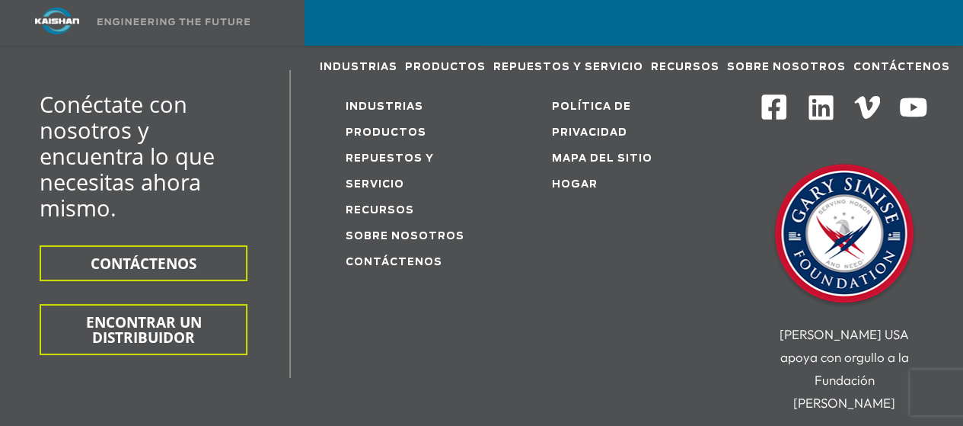
click at [855, 180] on img at bounding box center [844, 235] width 152 height 152
click at [961, 2] on div "Industrias Aeroespacial Agricultura Parques de atracciones Acuicultura Automoto…" at bounding box center [481, 23] width 963 height 46
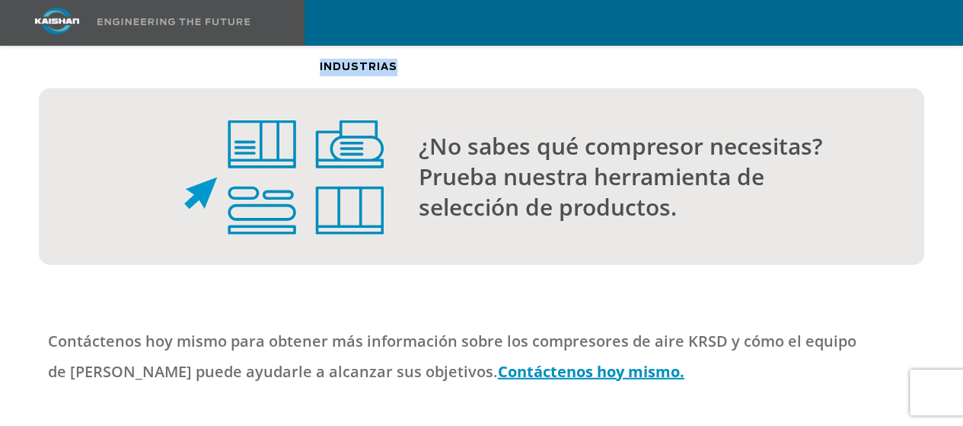
scroll to position [4851, 0]
